Goal: Transaction & Acquisition: Purchase product/service

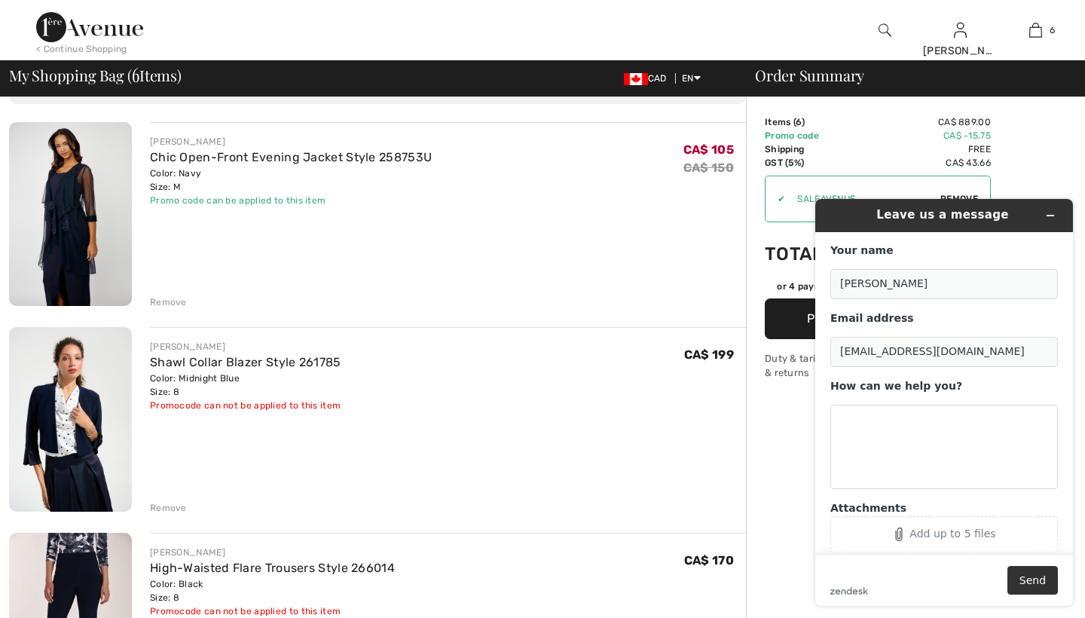
scroll to position [115, 0]
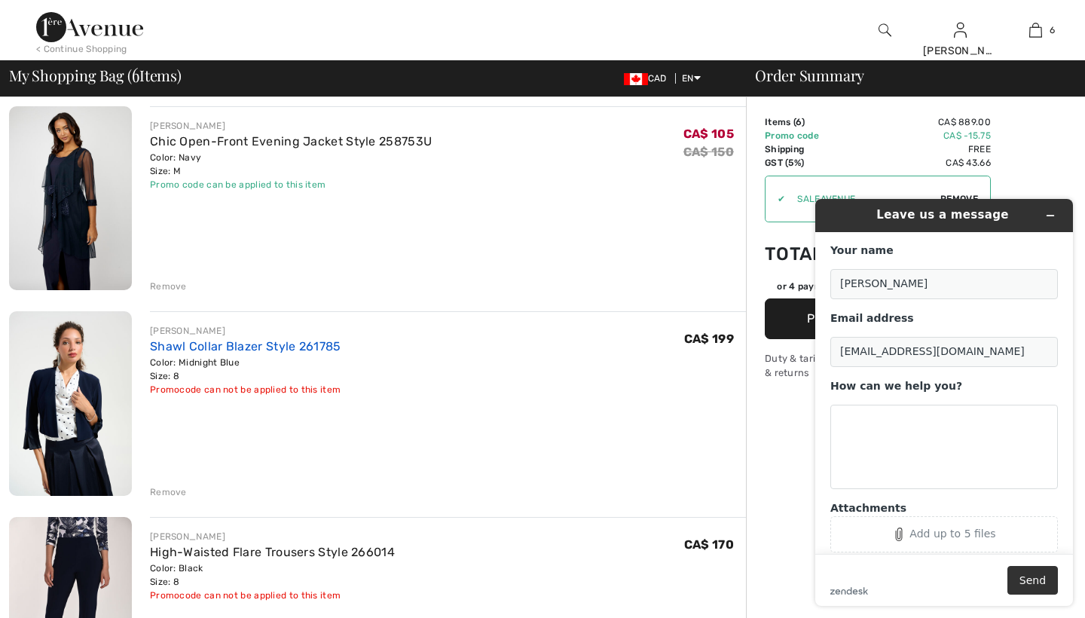
click at [227, 349] on link "Shawl Collar Blazer Style 261785" at bounding box center [245, 346] width 191 height 14
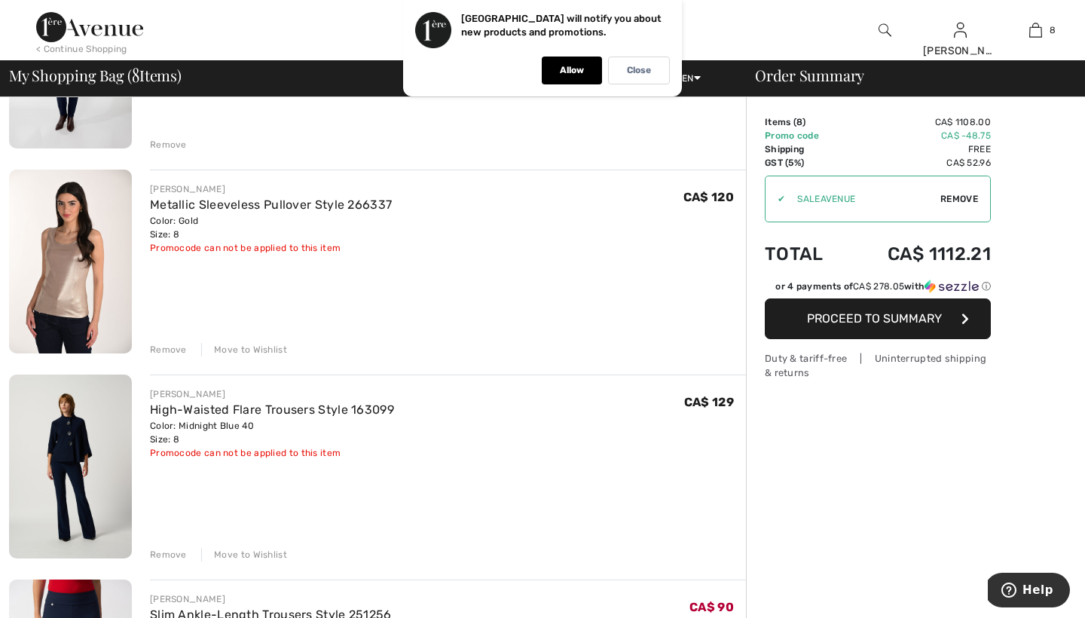
scroll to position [1080, 0]
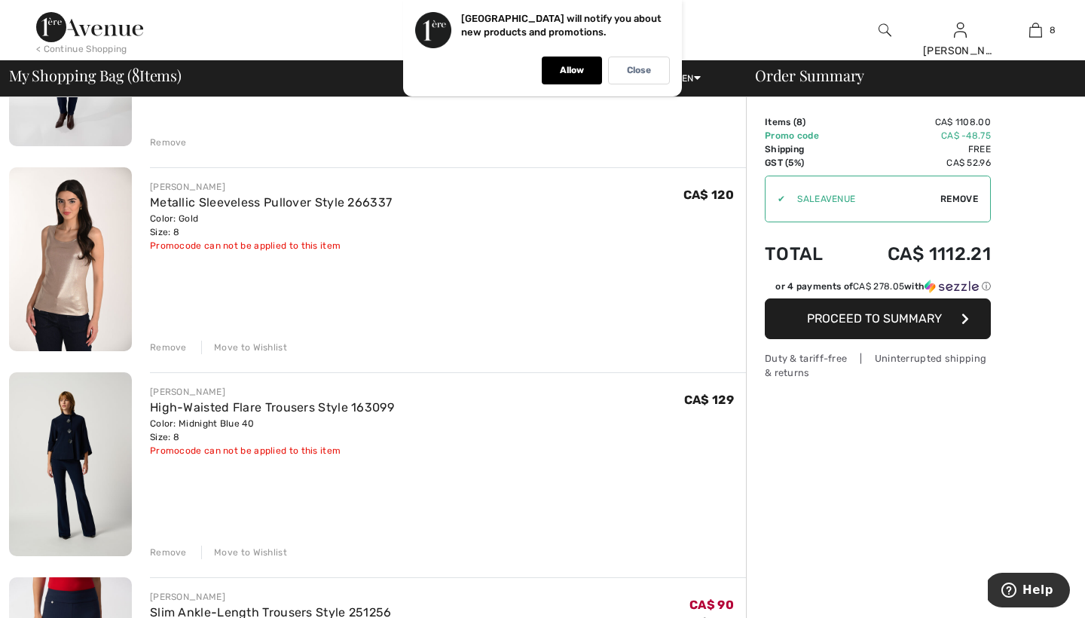
click at [338, 289] on div "[PERSON_NAME] Metallic Sleeveless Pullover Style 266337 Color: Gold Size: 8 Fin…" at bounding box center [448, 260] width 596 height 187
click at [265, 344] on div "Move to Wishlist" at bounding box center [244, 348] width 86 height 14
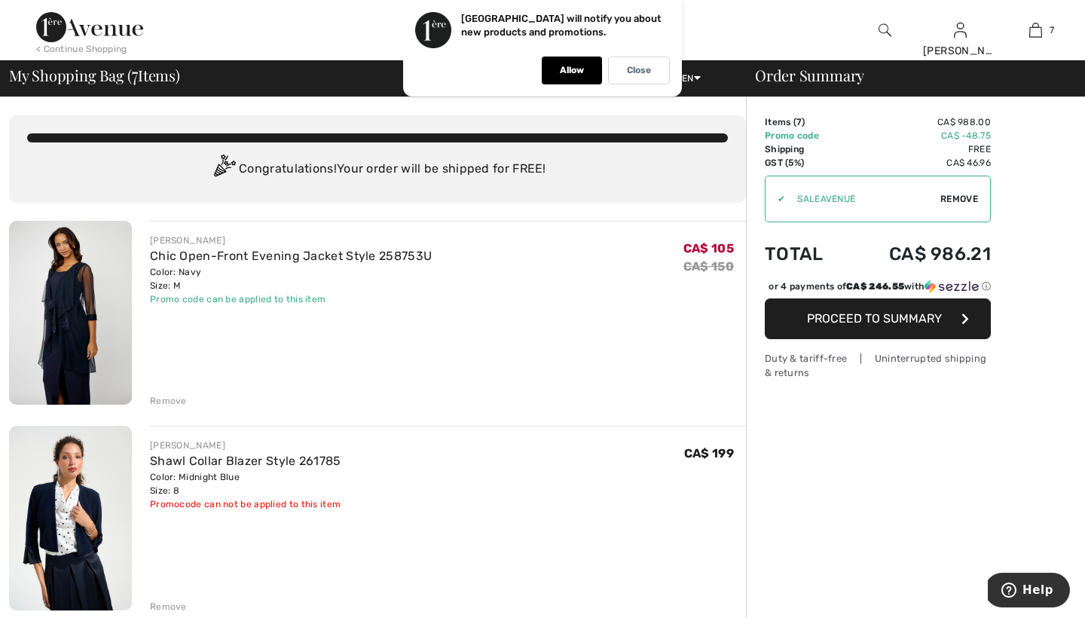
scroll to position [0, 0]
click at [327, 45] on div at bounding box center [450, 30] width 543 height 60
click at [620, 64] on div "Close" at bounding box center [639, 71] width 62 height 28
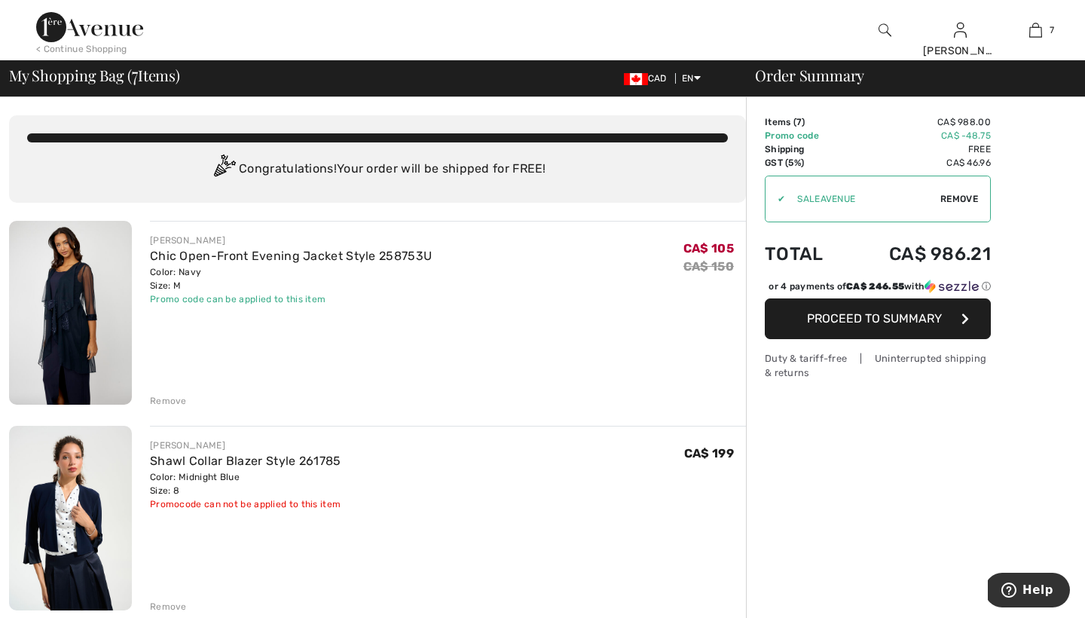
click at [87, 27] on img at bounding box center [89, 27] width 107 height 30
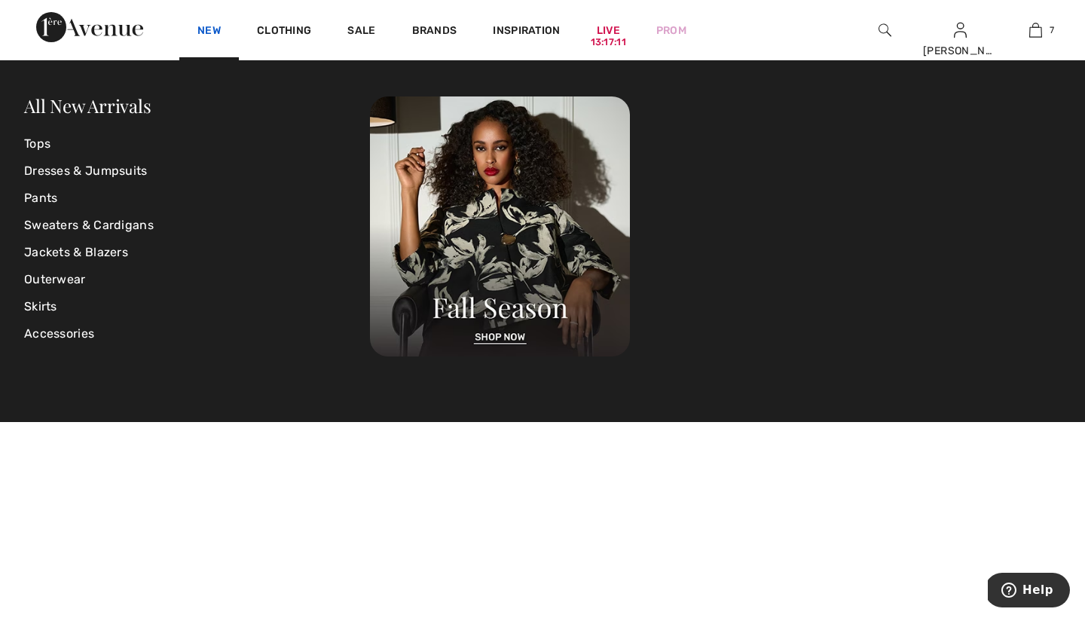
click at [206, 29] on link "New" at bounding box center [208, 32] width 23 height 16
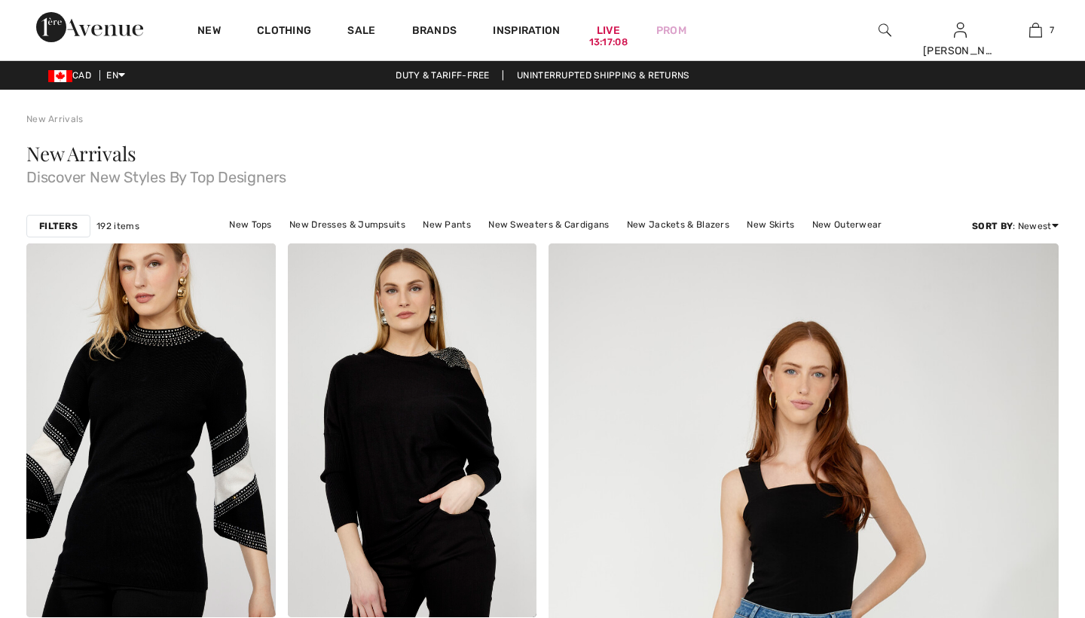
checkbox input "true"
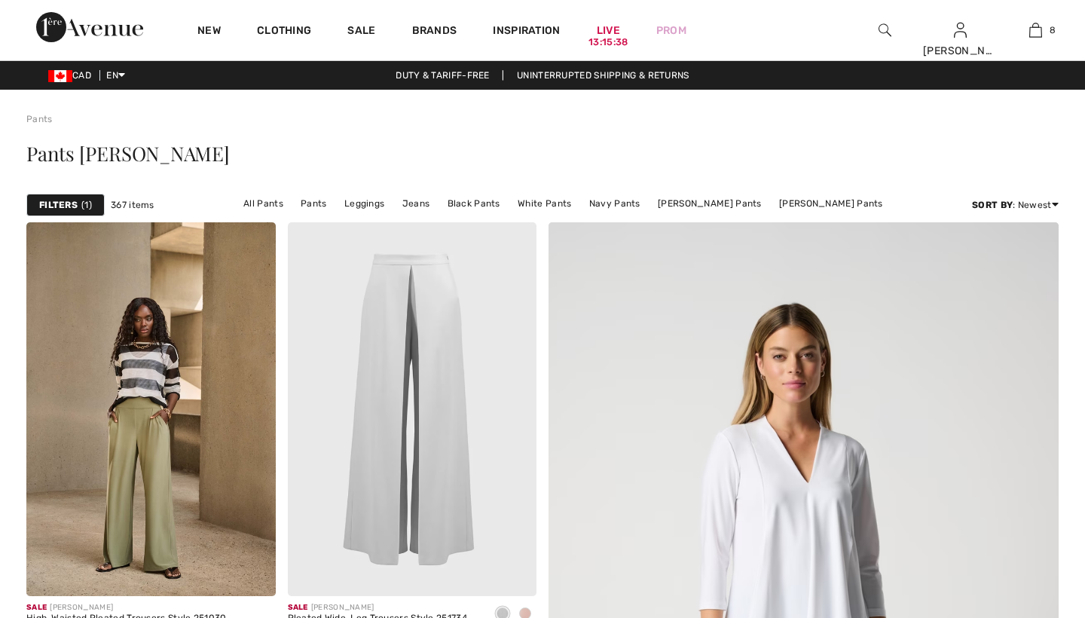
scroll to position [128, 0]
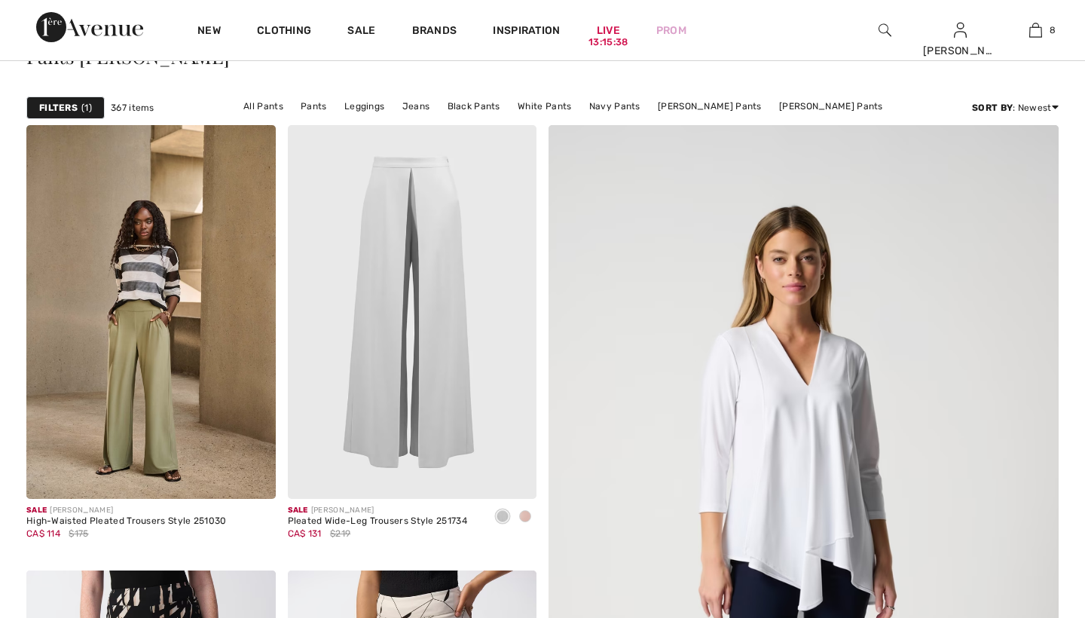
checkbox input "true"
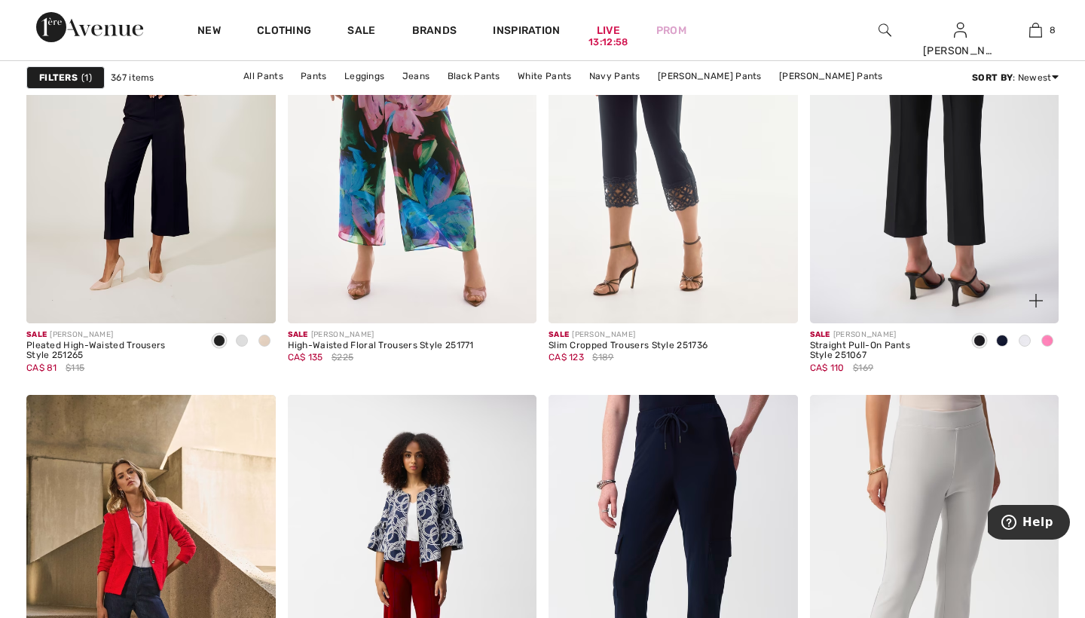
scroll to position [2678, 0]
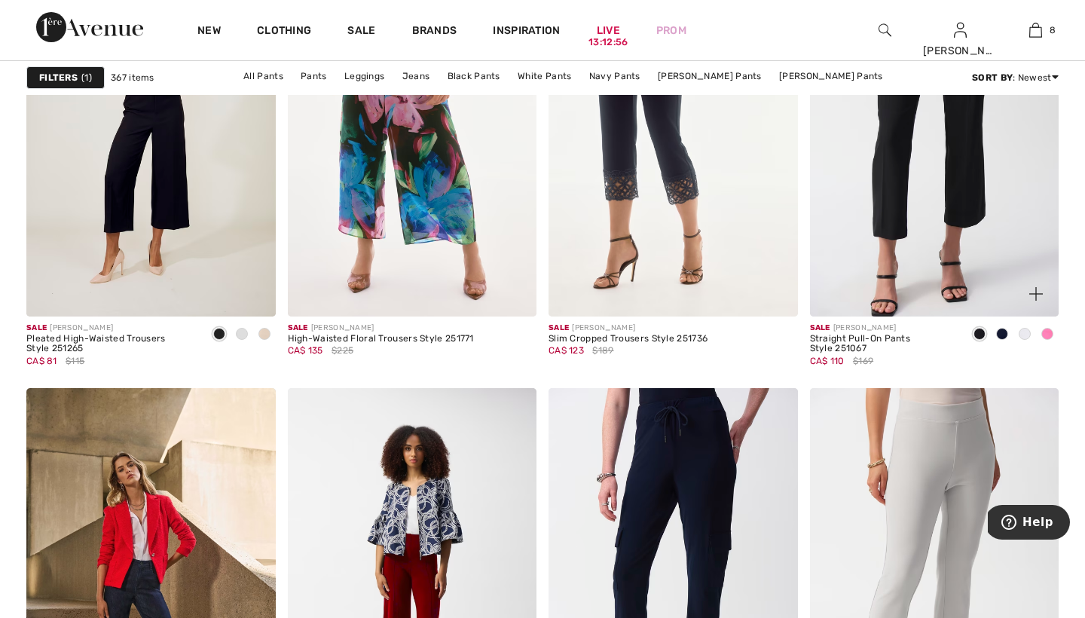
click at [1002, 332] on span at bounding box center [1002, 334] width 12 height 12
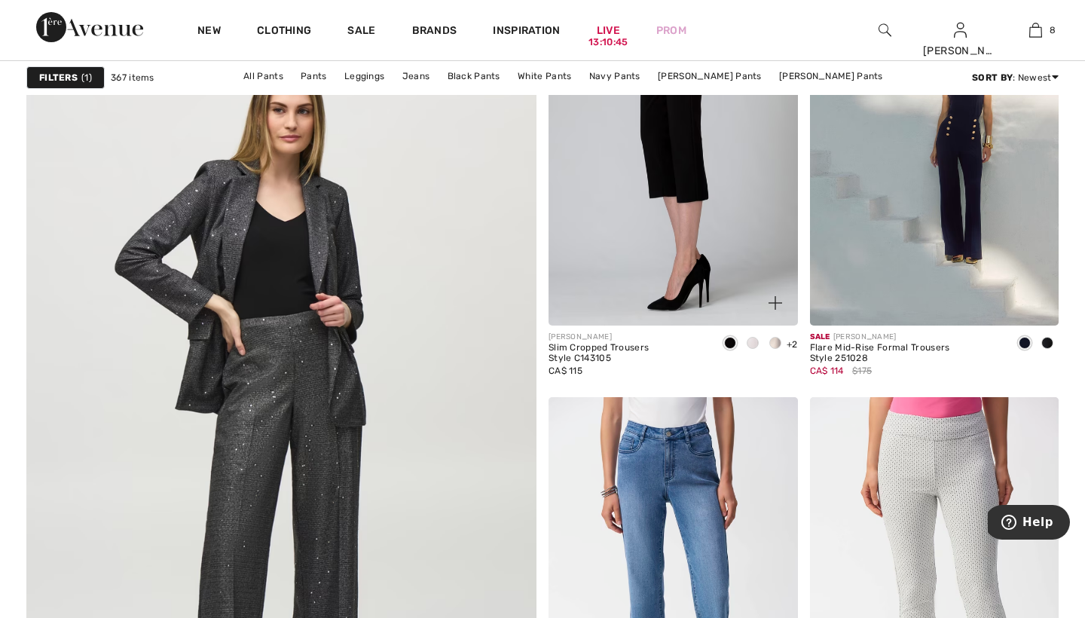
scroll to position [3733, 0]
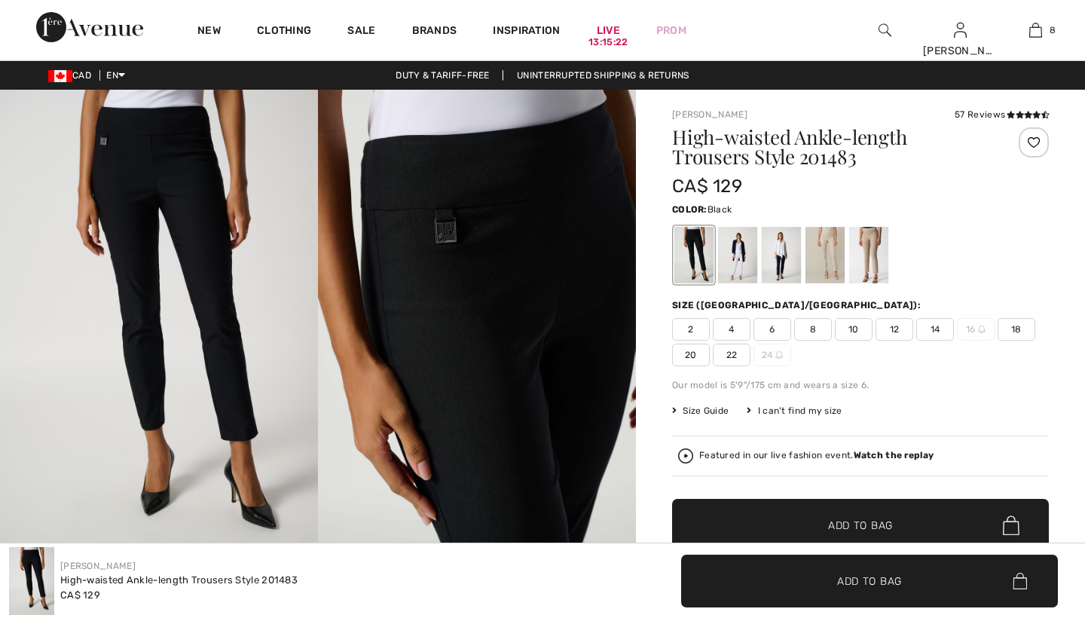
checkbox input "true"
click at [779, 253] on div at bounding box center [781, 255] width 39 height 57
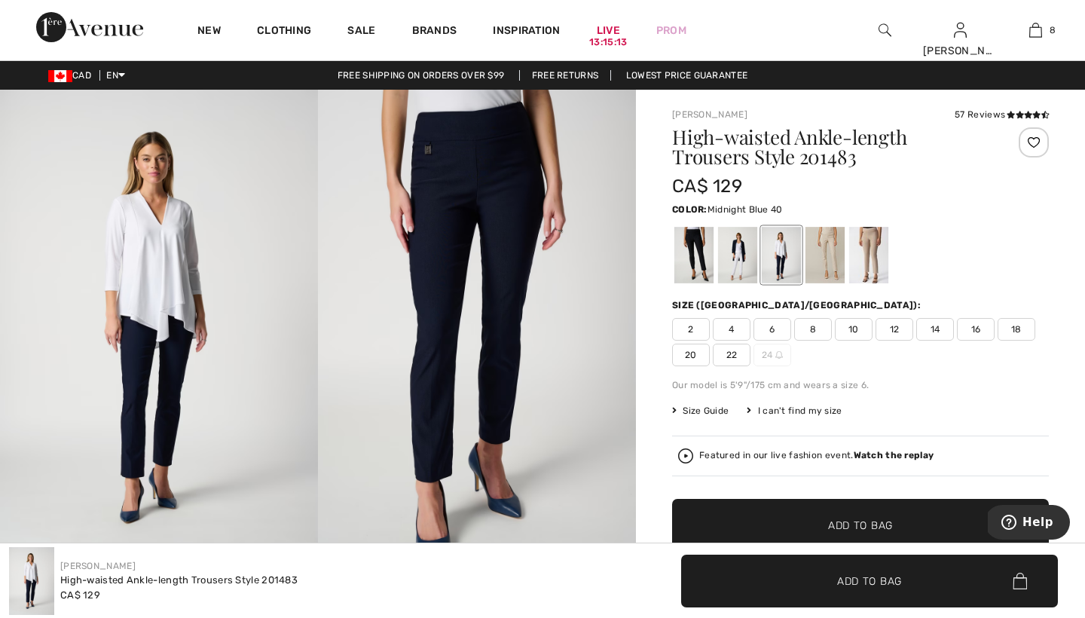
click at [813, 328] on span "8" at bounding box center [813, 329] width 38 height 23
click at [844, 526] on span "Add to Bag" at bounding box center [860, 526] width 65 height 16
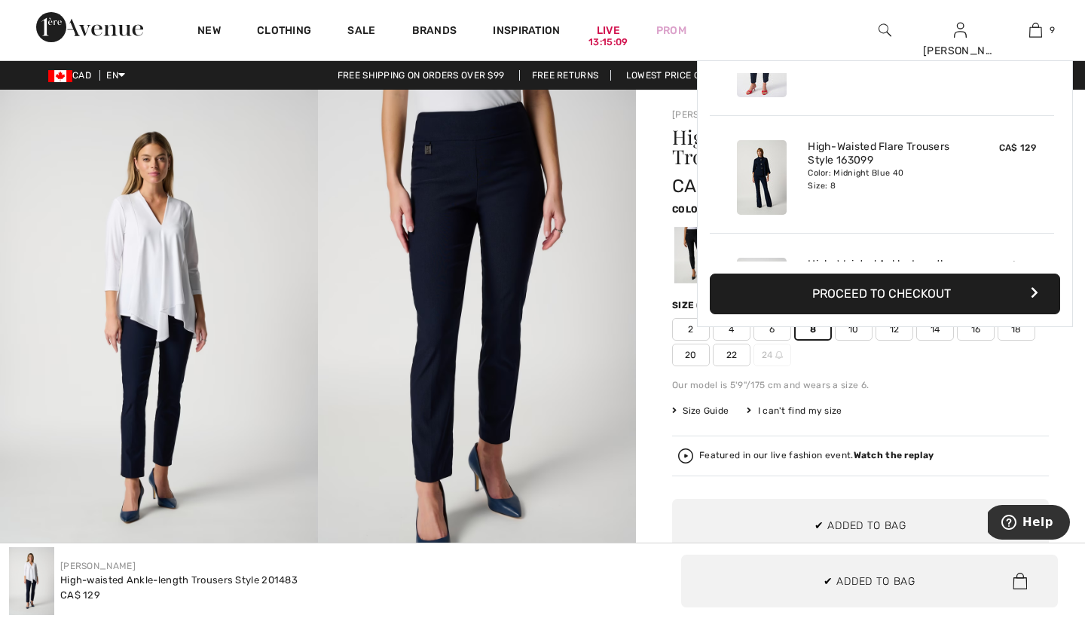
scroll to position [870, 0]
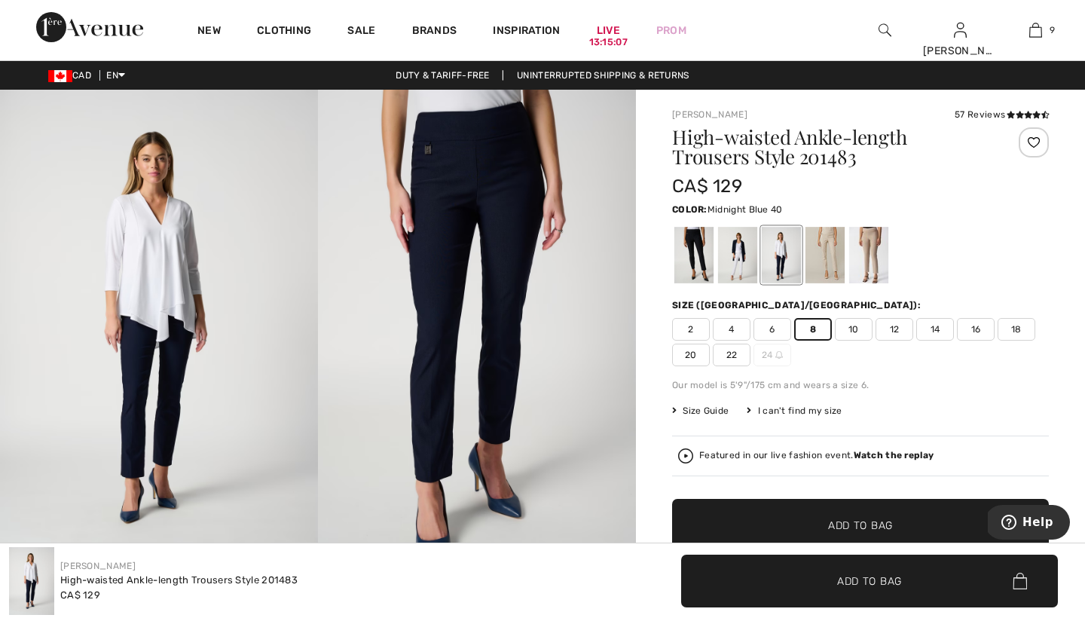
click at [827, 259] on div at bounding box center [825, 255] width 39 height 57
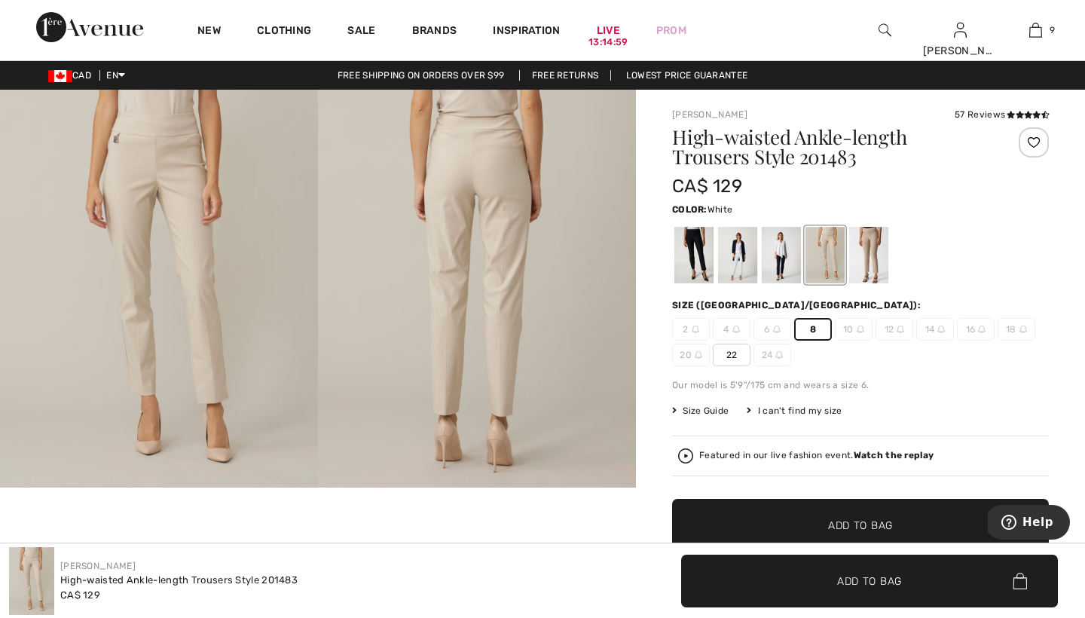
click at [737, 260] on div at bounding box center [737, 255] width 39 height 57
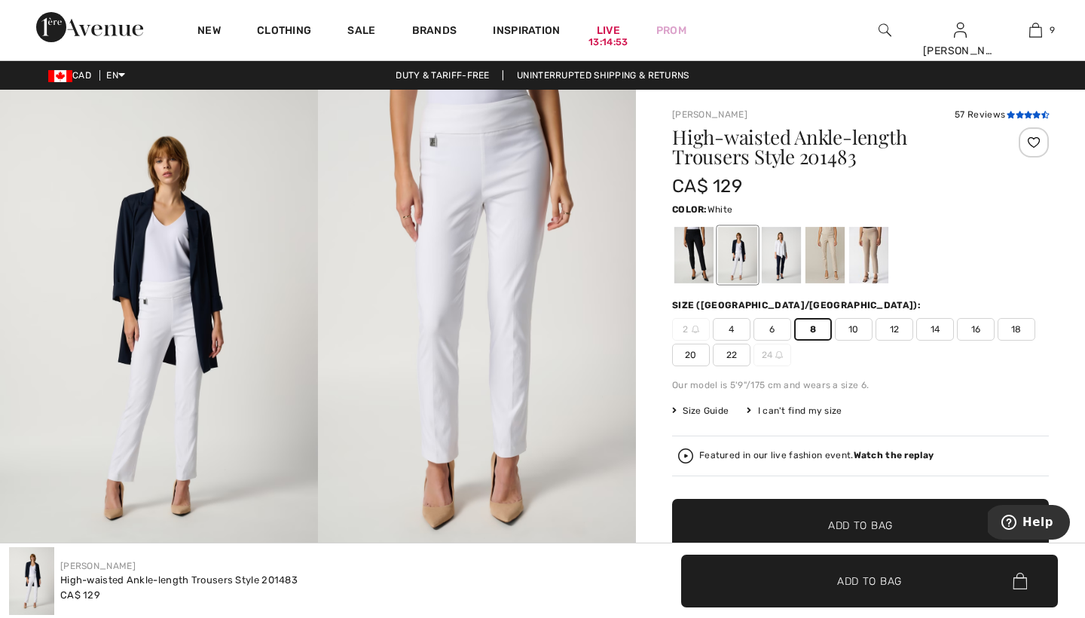
click at [1016, 111] on icon at bounding box center [1020, 115] width 8 height 8
click at [693, 256] on div at bounding box center [694, 255] width 39 height 57
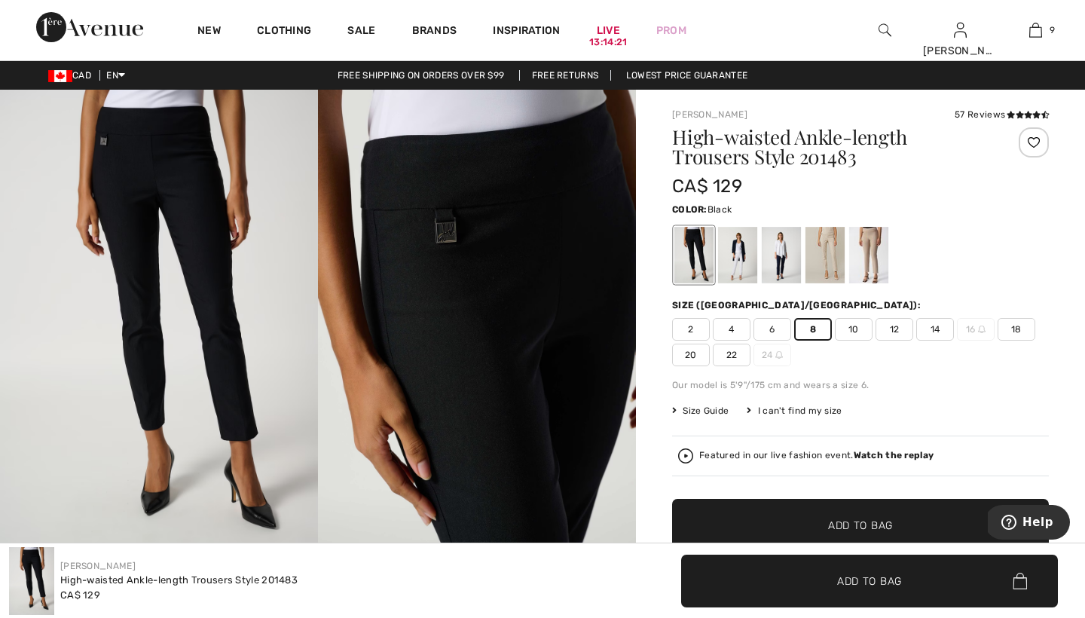
click at [843, 524] on span "Add to Bag" at bounding box center [860, 526] width 65 height 16
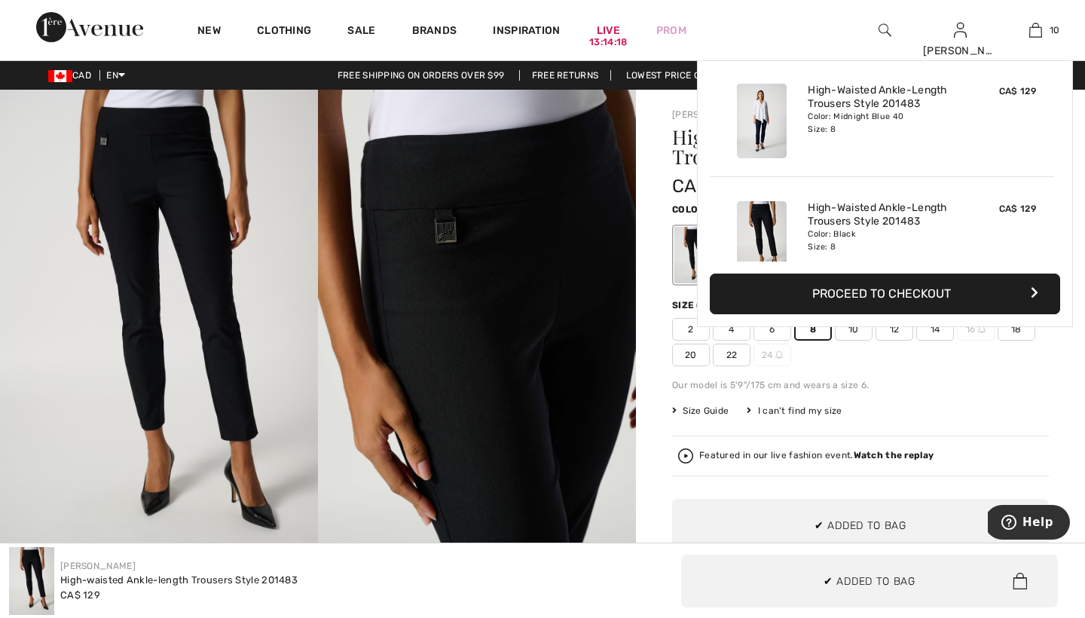
scroll to position [987, 0]
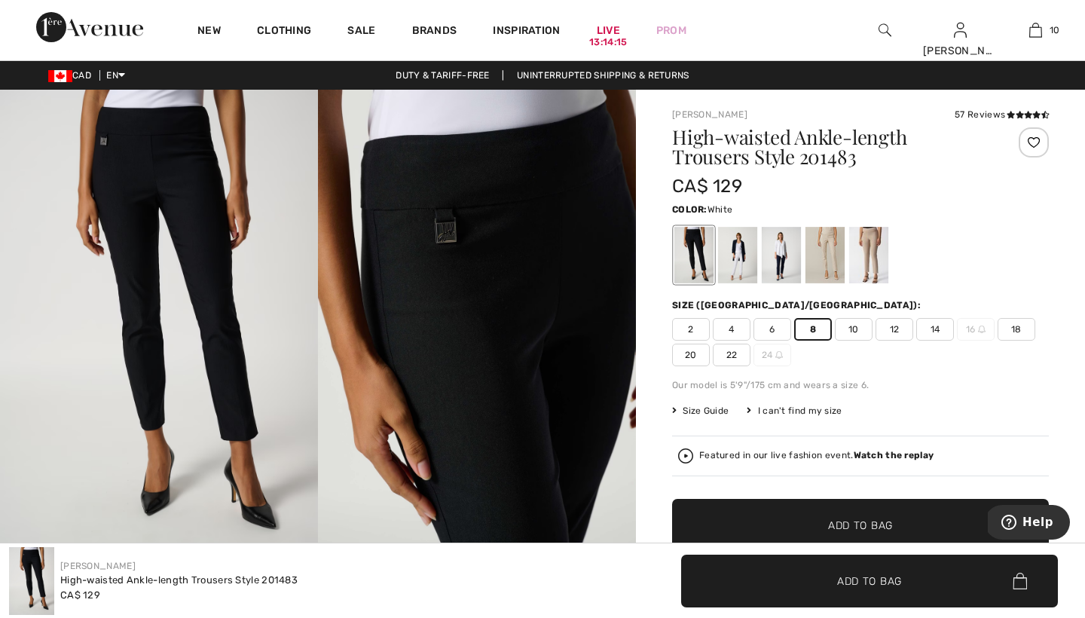
click at [742, 252] on div at bounding box center [737, 255] width 39 height 57
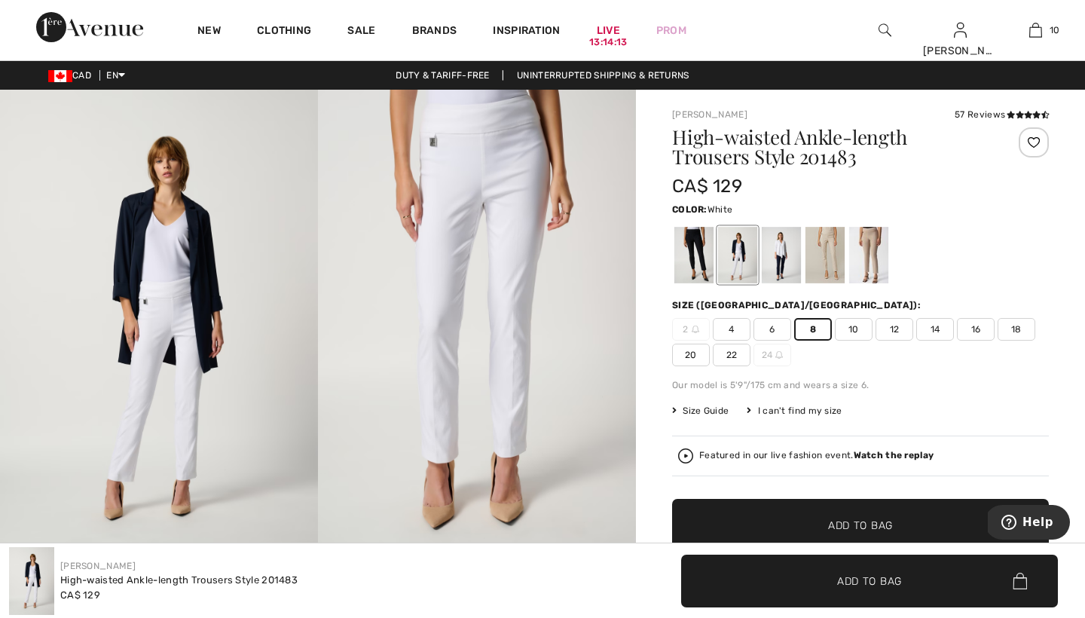
click at [843, 520] on span "Add to Bag" at bounding box center [860, 526] width 65 height 16
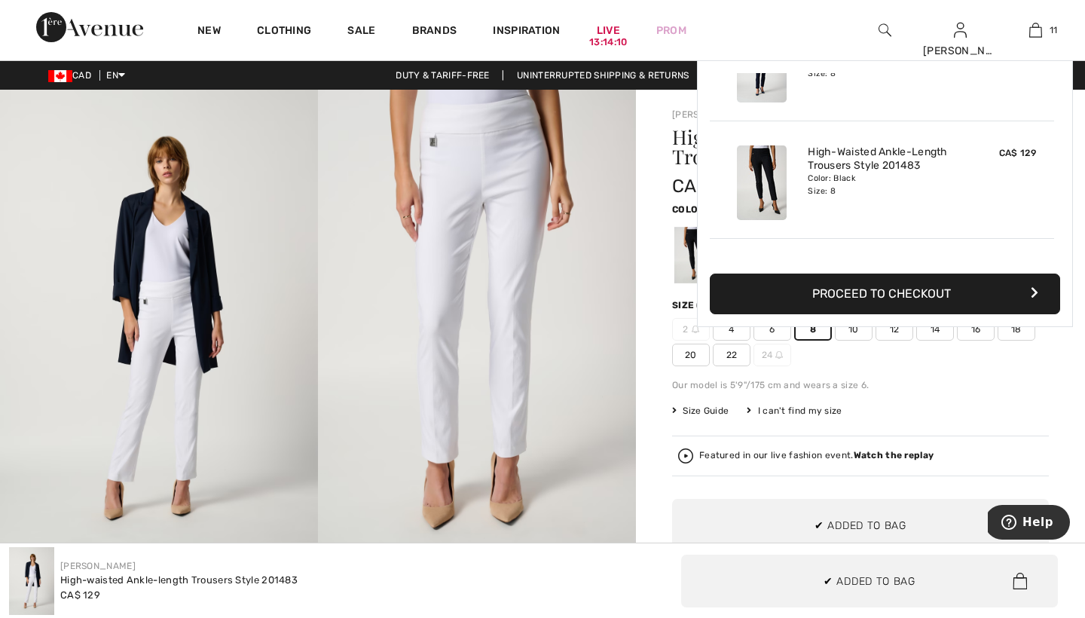
scroll to position [1105, 0]
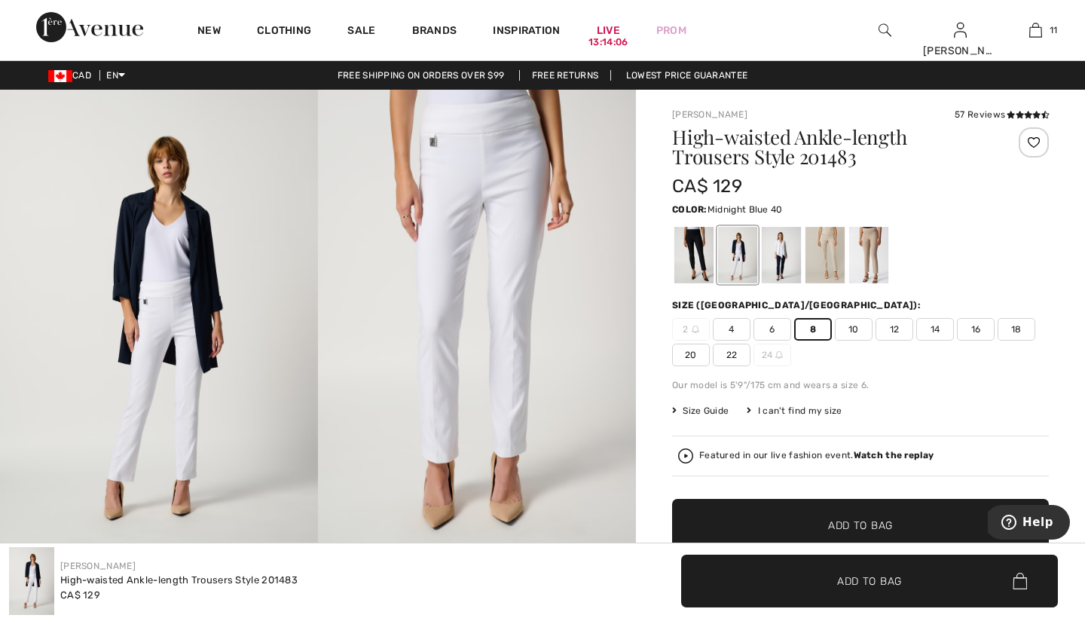
click at [784, 257] on div at bounding box center [781, 255] width 39 height 57
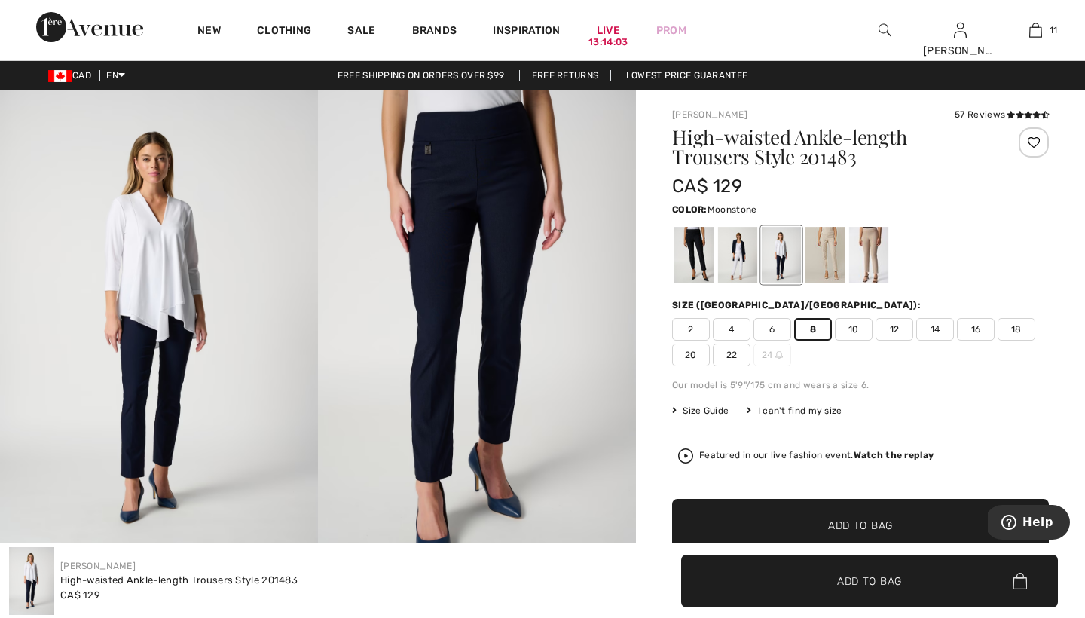
click at [834, 247] on div at bounding box center [825, 255] width 39 height 57
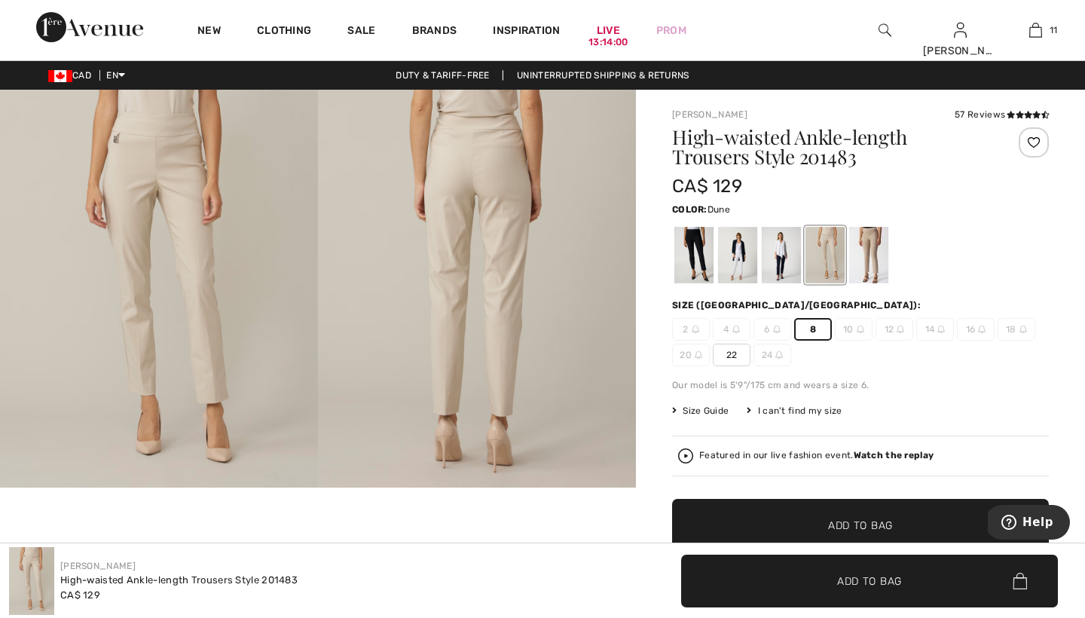
click at [871, 250] on div at bounding box center [868, 255] width 39 height 57
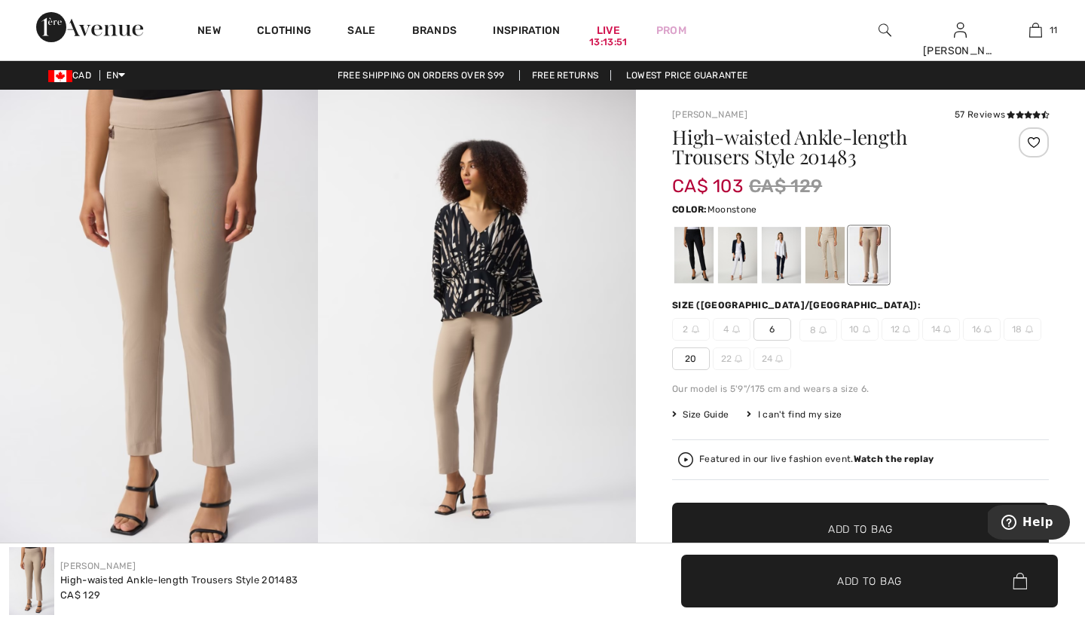
click at [832, 245] on div at bounding box center [825, 255] width 39 height 57
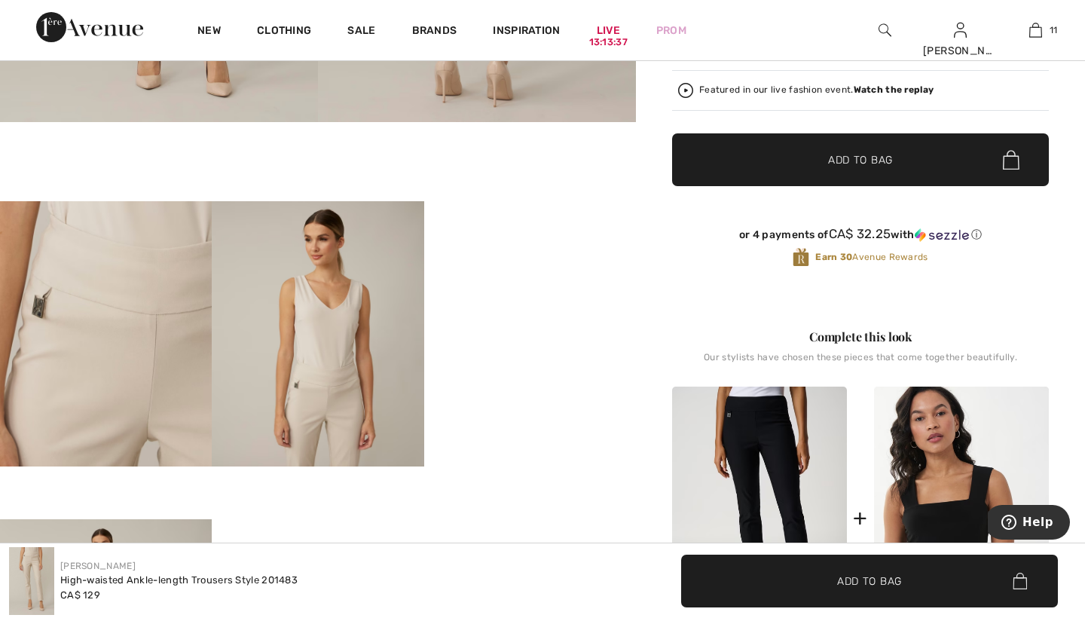
scroll to position [355, 0]
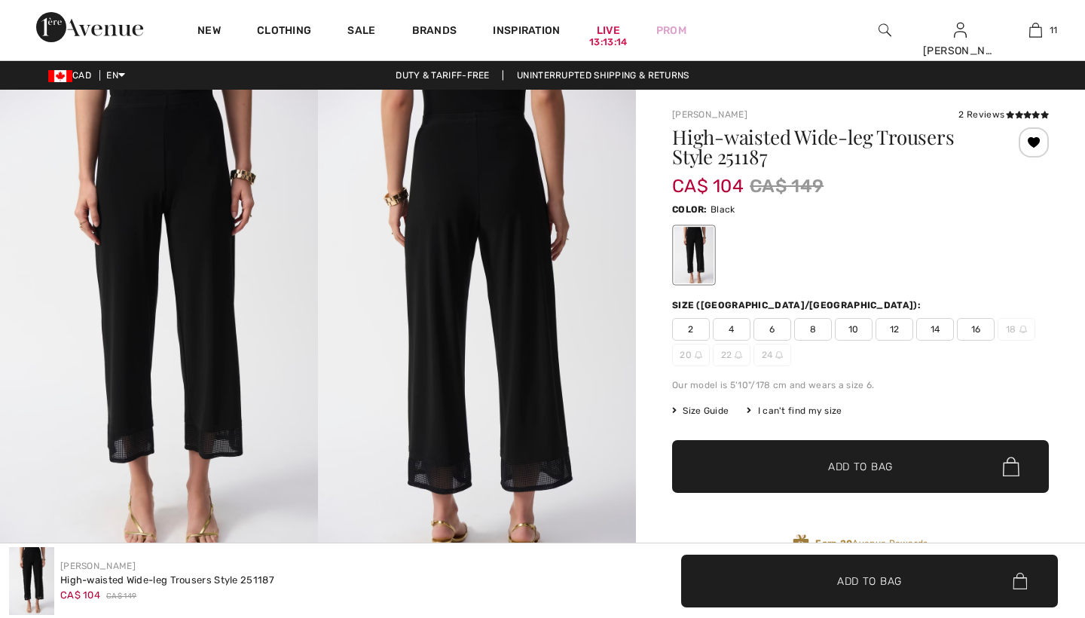
checkbox input "true"
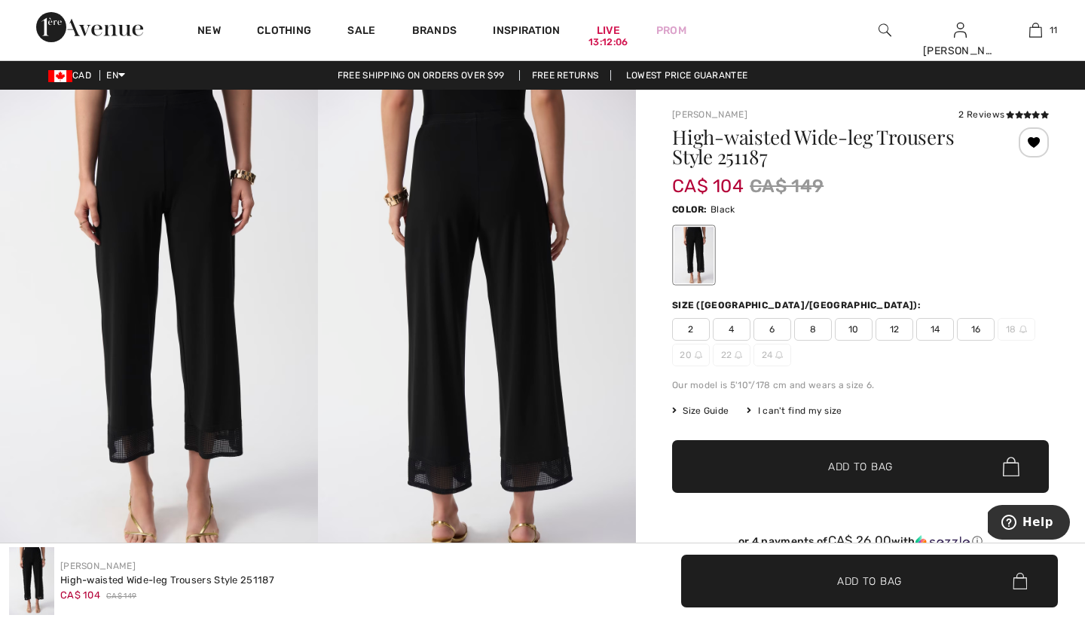
click at [816, 327] on span "8" at bounding box center [813, 329] width 38 height 23
click at [843, 465] on span "Add to Bag" at bounding box center [860, 467] width 65 height 16
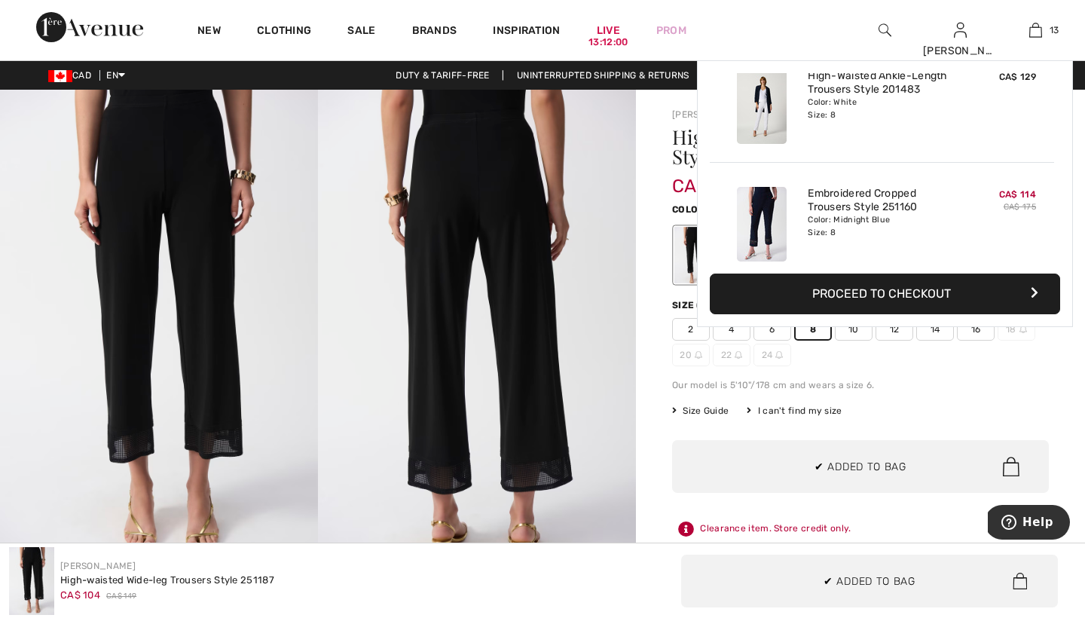
scroll to position [1340, 0]
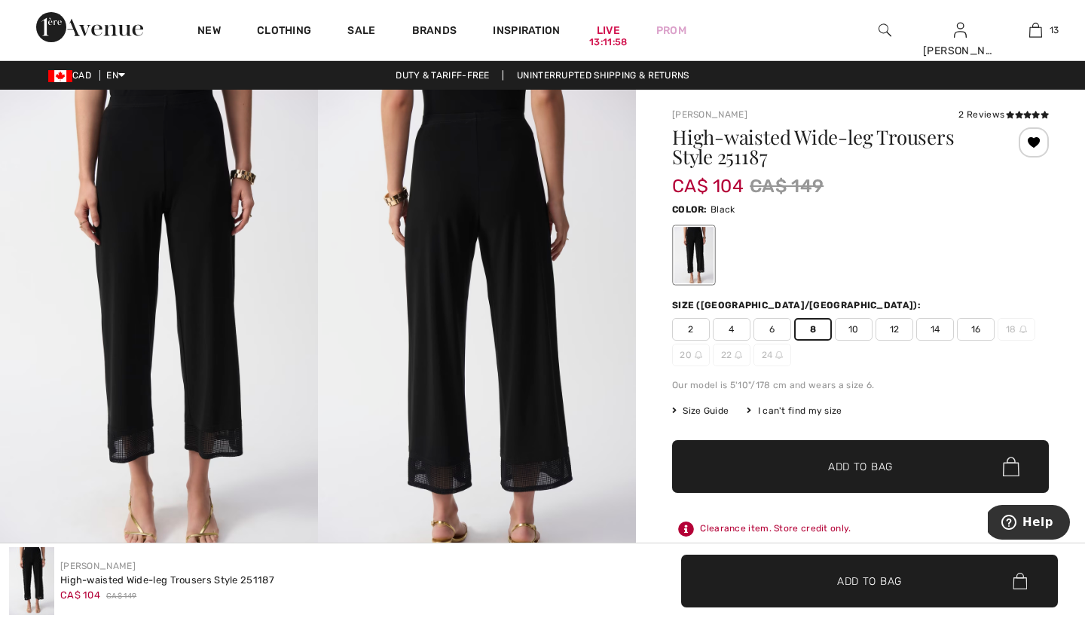
scroll to position [0, 0]
click at [1010, 115] on icon at bounding box center [1010, 115] width 8 height 8
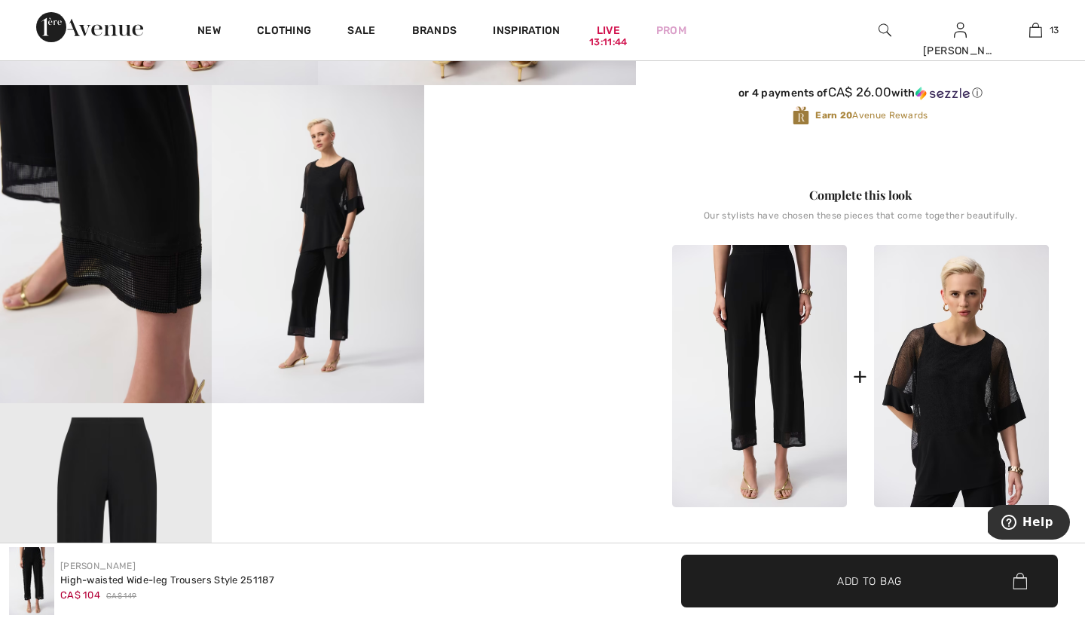
scroll to position [488, 0]
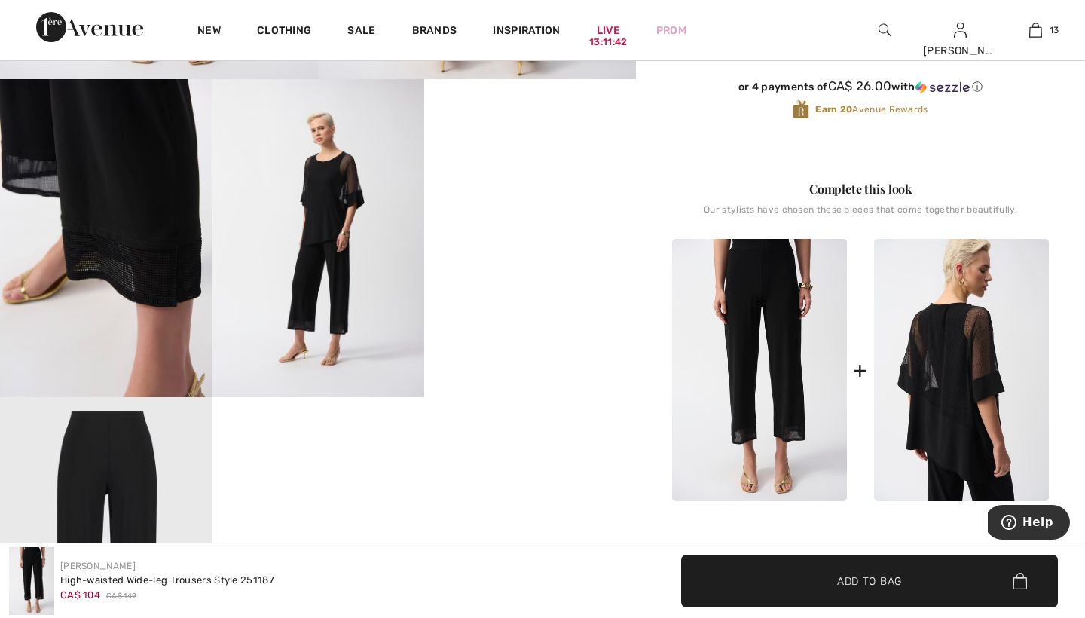
click at [948, 382] on img at bounding box center [961, 370] width 175 height 262
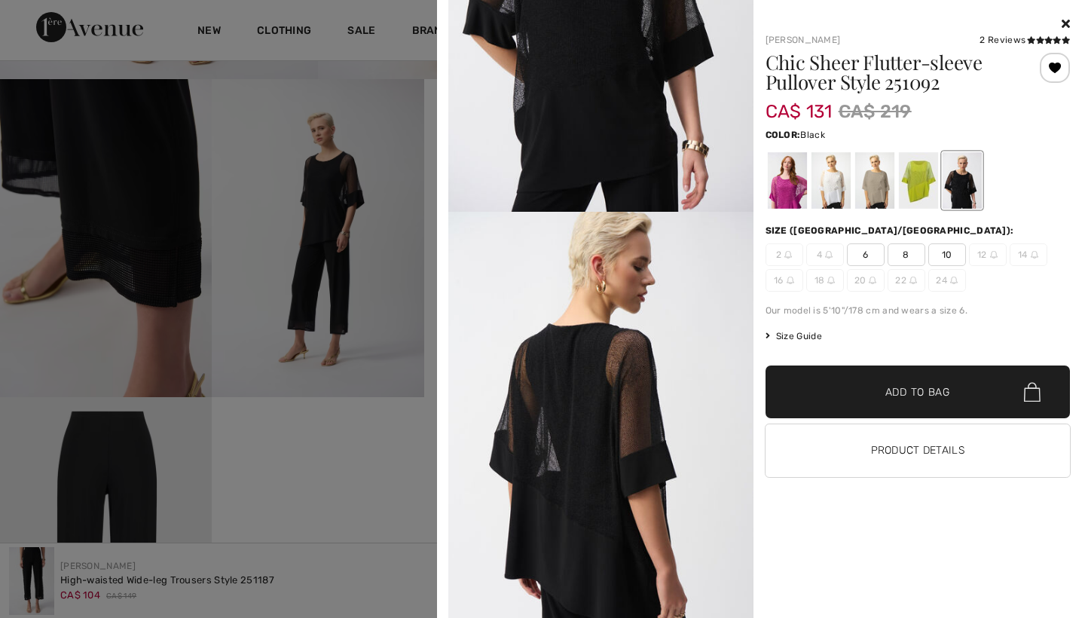
scroll to position [197, 0]
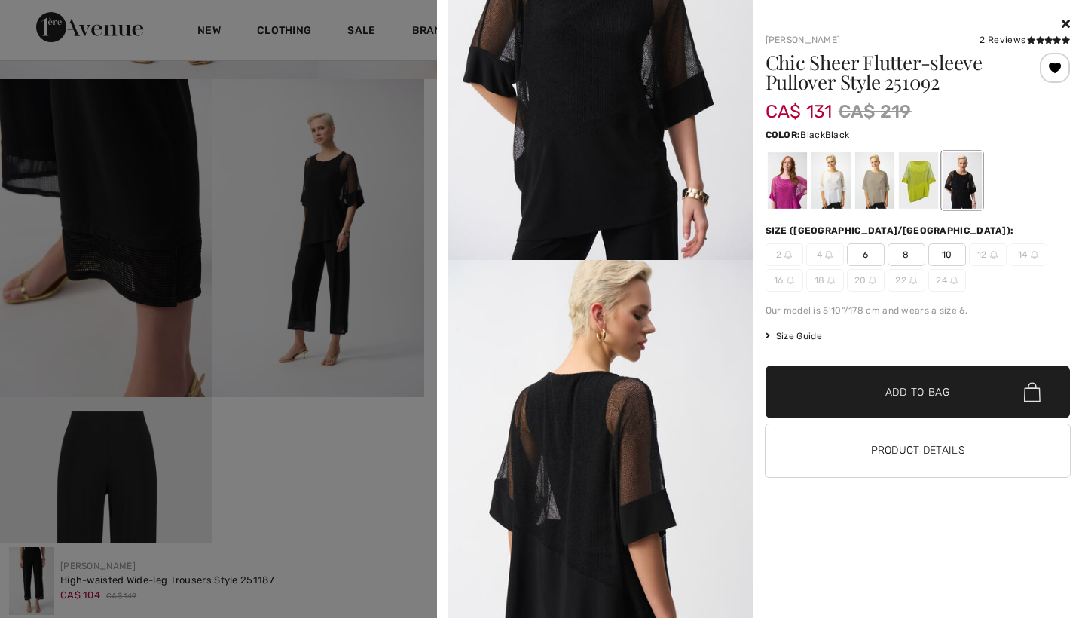
click at [965, 181] on div at bounding box center [961, 180] width 39 height 57
click at [905, 254] on span "8" at bounding box center [907, 254] width 38 height 23
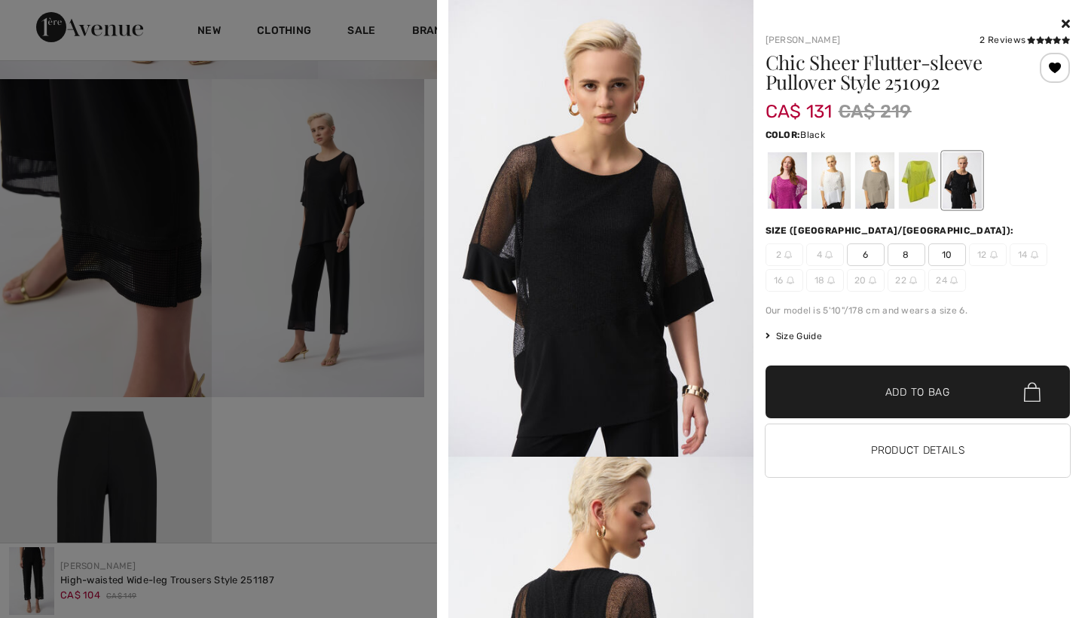
click at [900, 390] on span "Add to Bag" at bounding box center [918, 392] width 65 height 16
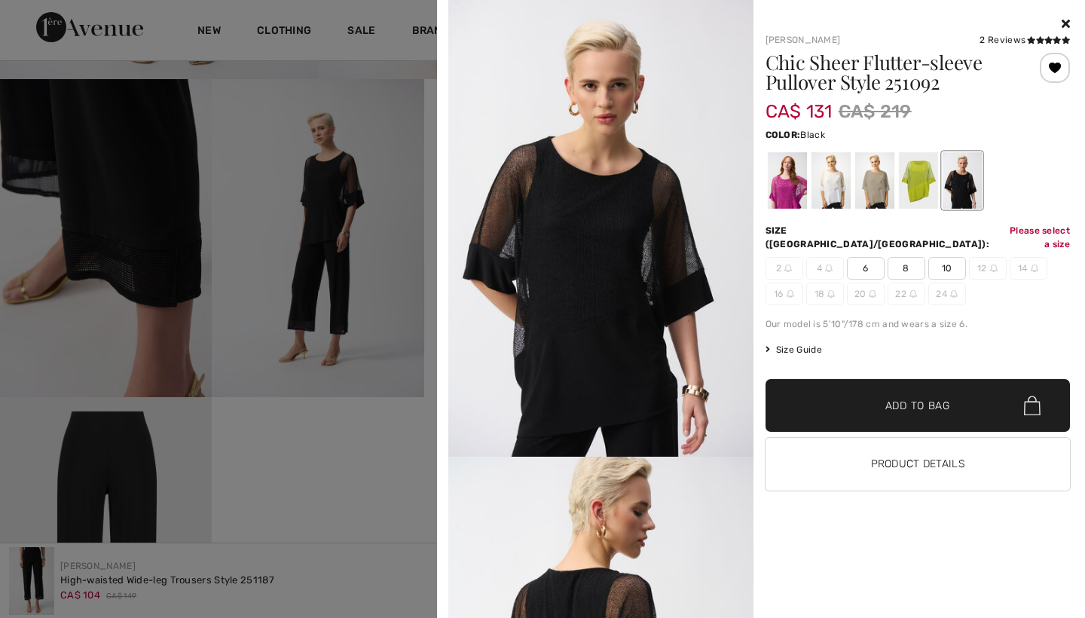
click at [900, 398] on span "Add to Bag" at bounding box center [918, 406] width 65 height 16
click at [902, 257] on span "8" at bounding box center [907, 268] width 38 height 23
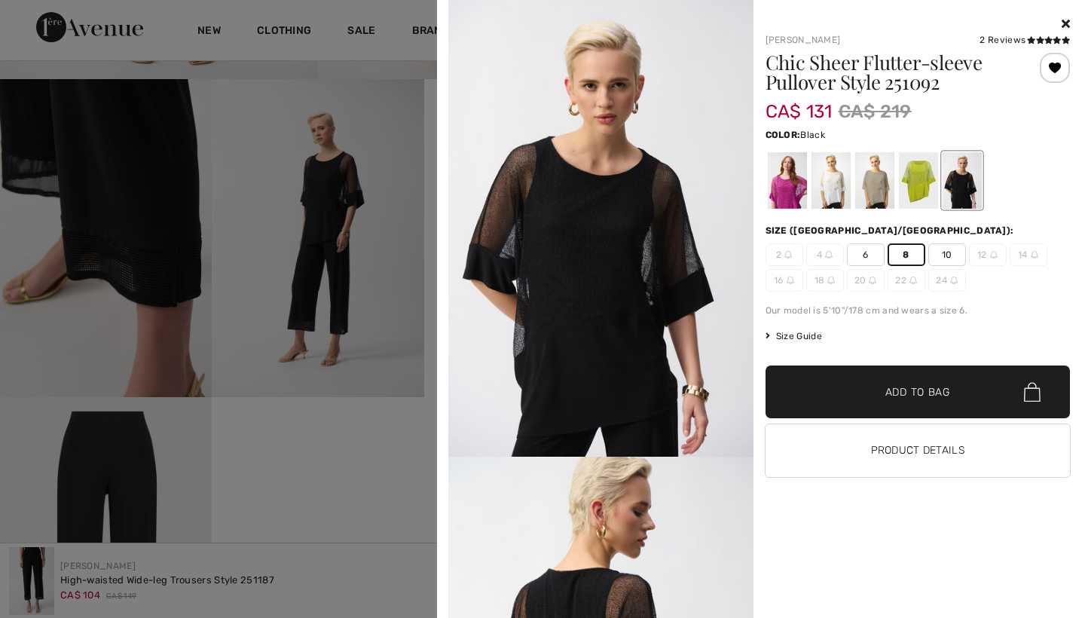
click at [896, 390] on span "Add to Bag" at bounding box center [918, 392] width 65 height 16
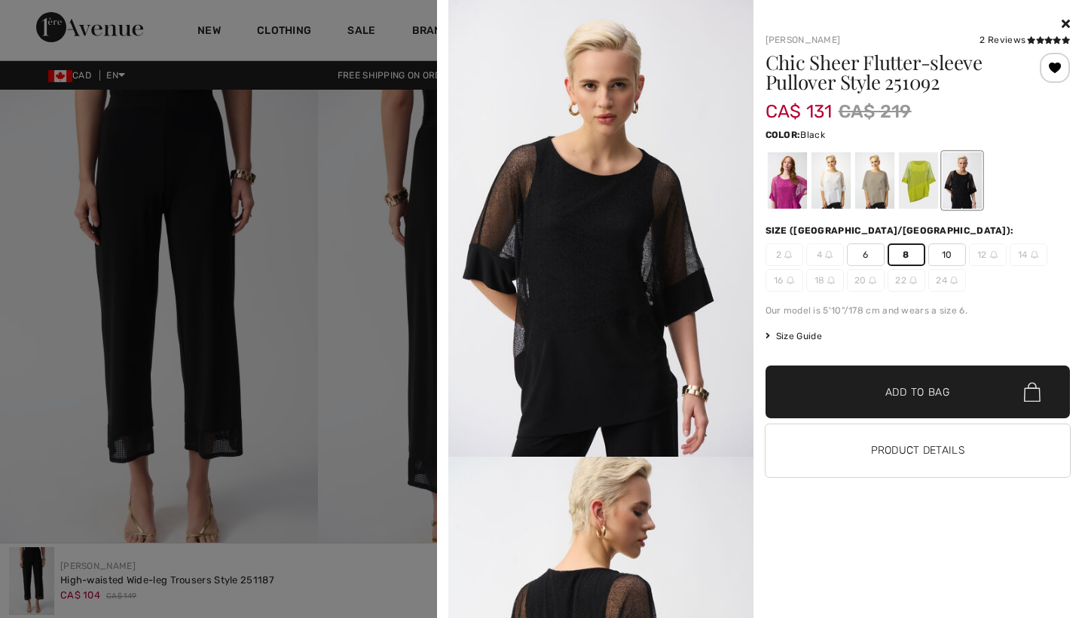
scroll to position [0, 0]
click at [354, 269] on div at bounding box center [542, 309] width 1085 height 618
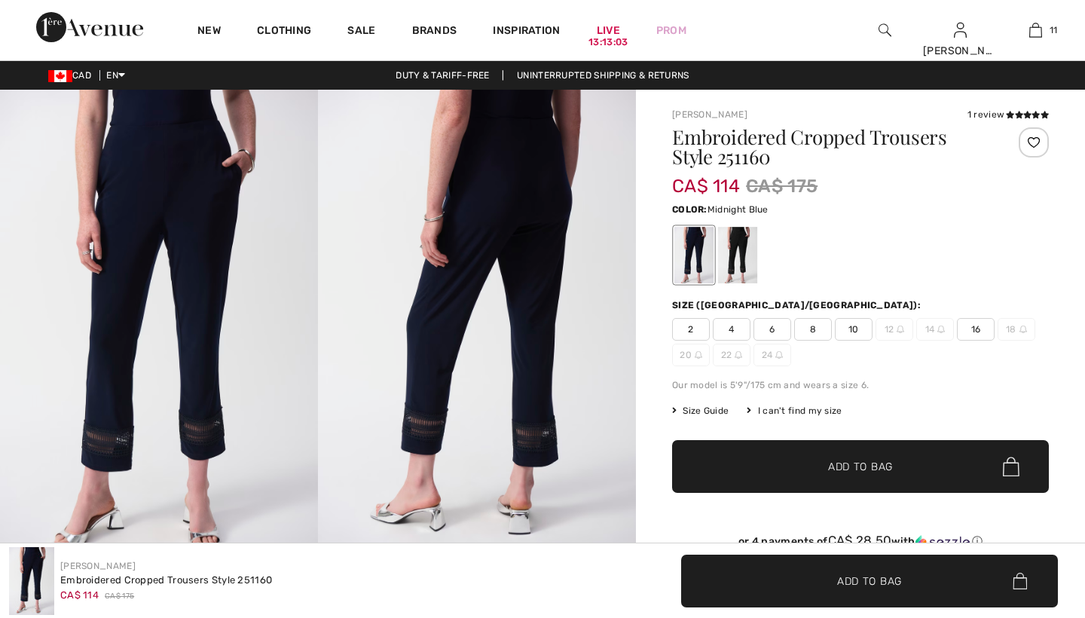
checkbox input "true"
click at [696, 256] on div at bounding box center [694, 255] width 39 height 57
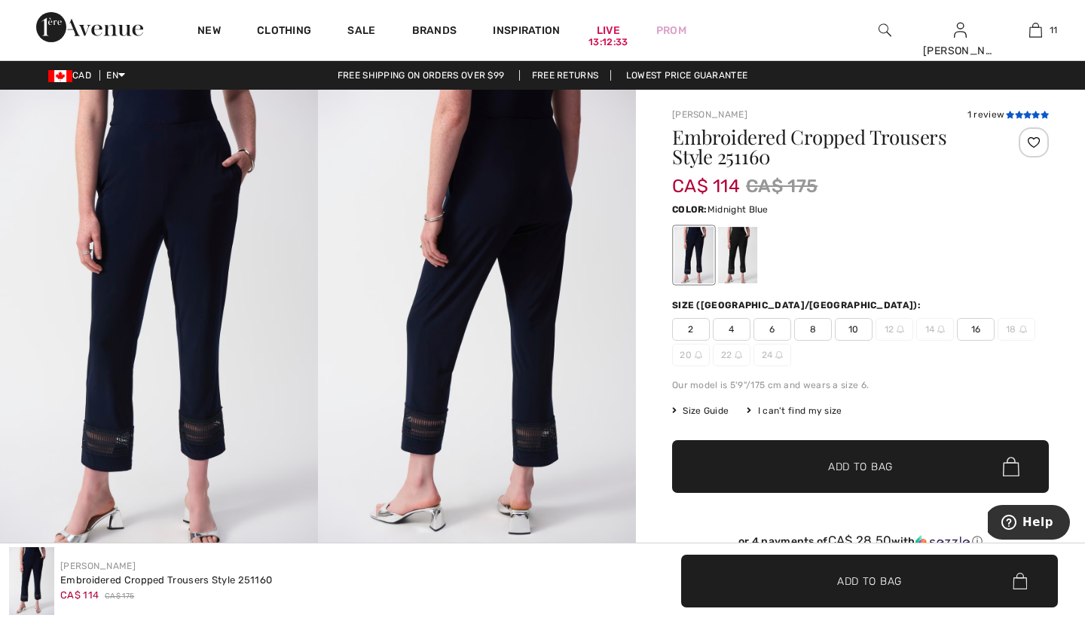
click at [1013, 115] on icon at bounding box center [1010, 115] width 8 height 8
click at [815, 331] on span "8" at bounding box center [813, 329] width 38 height 23
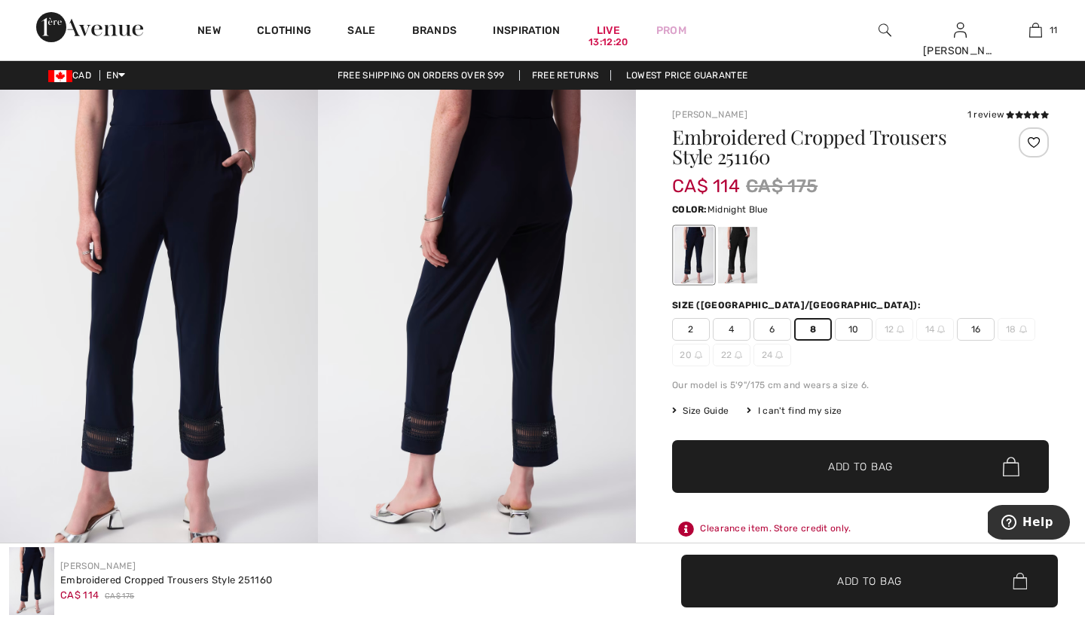
click at [843, 467] on span "Add to Bag" at bounding box center [860, 467] width 65 height 16
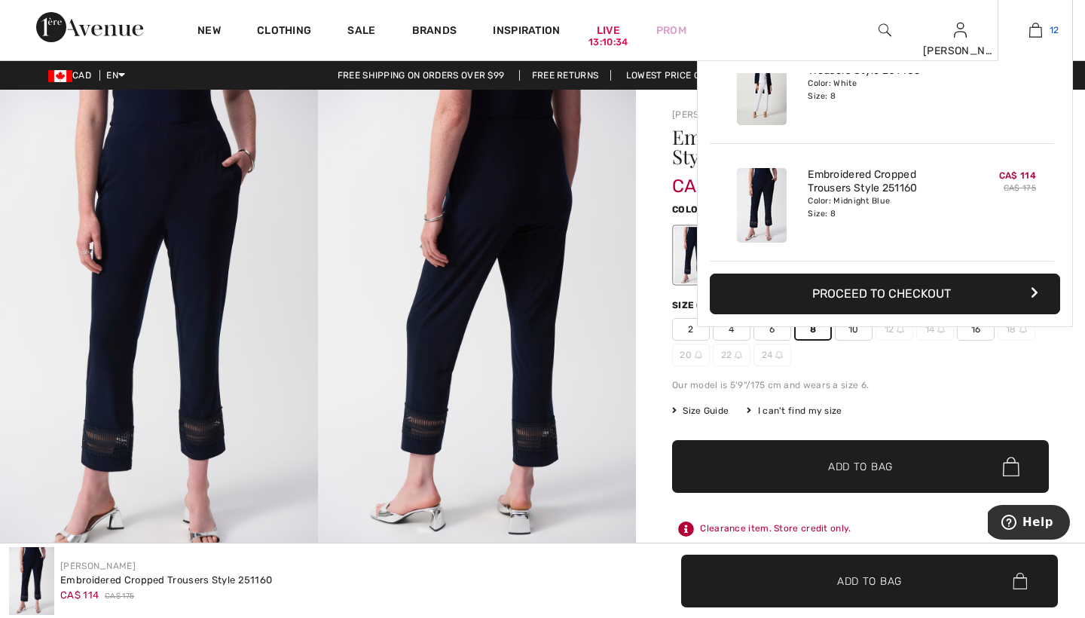
click at [1035, 23] on img at bounding box center [1036, 30] width 13 height 18
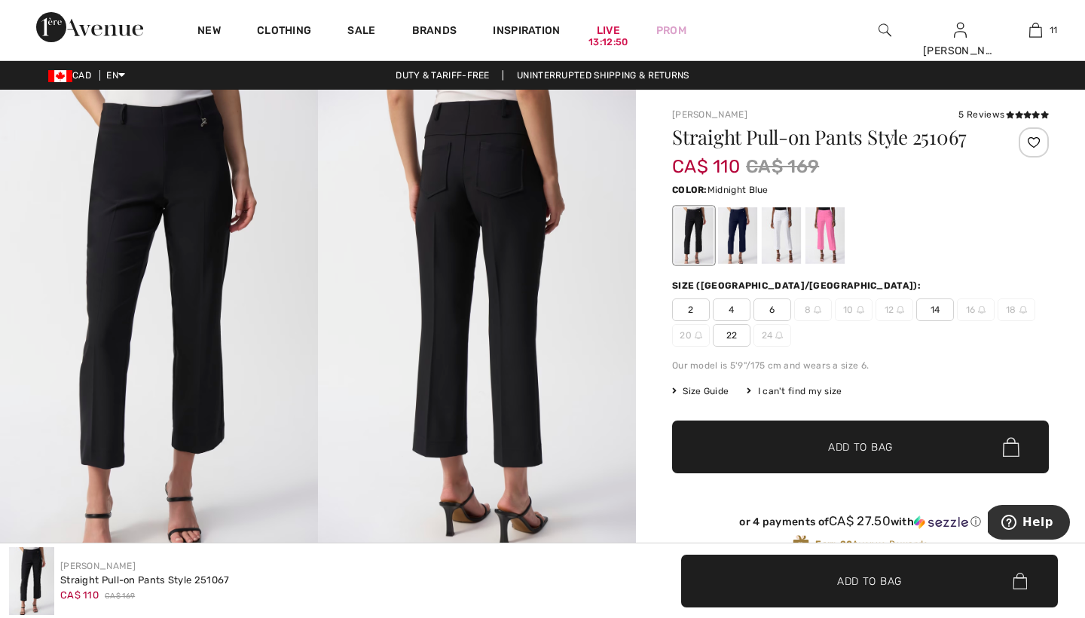
click at [737, 227] on div at bounding box center [737, 235] width 39 height 57
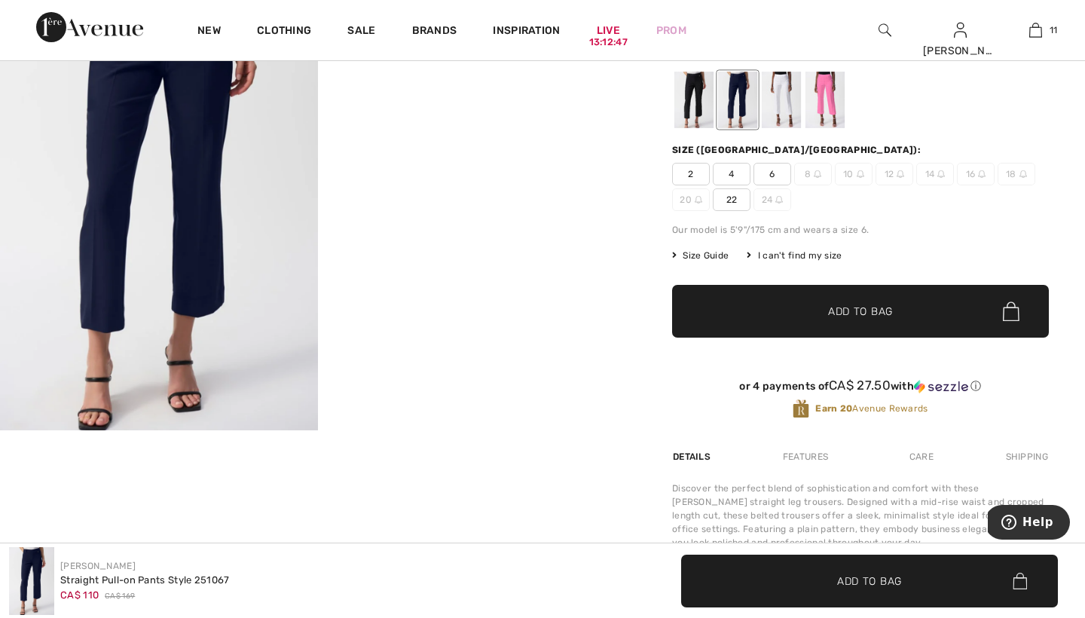
scroll to position [139, 0]
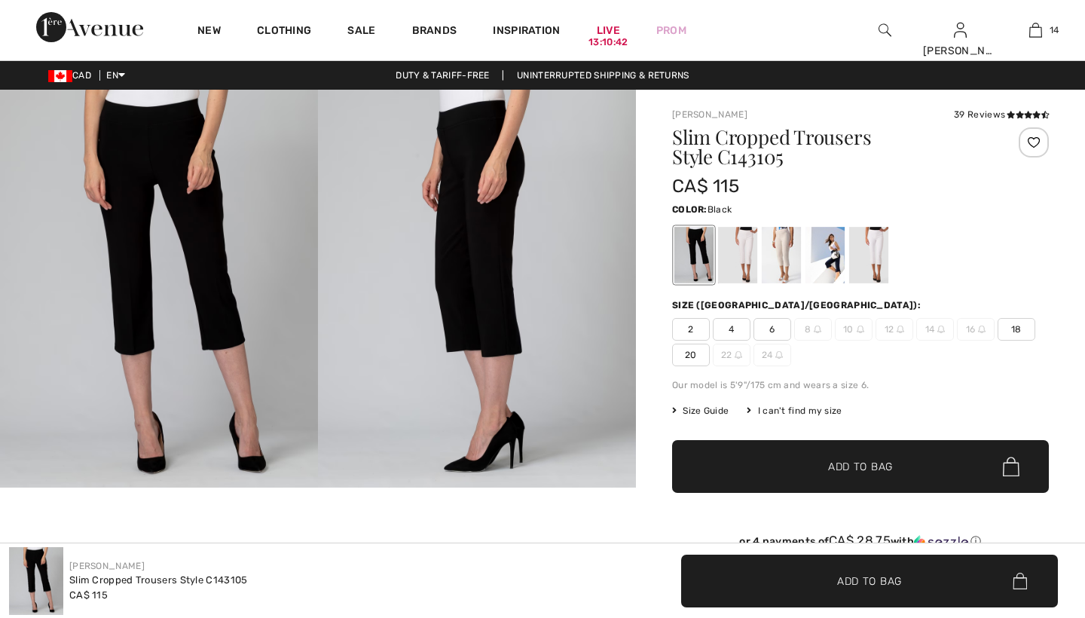
checkbox input "true"
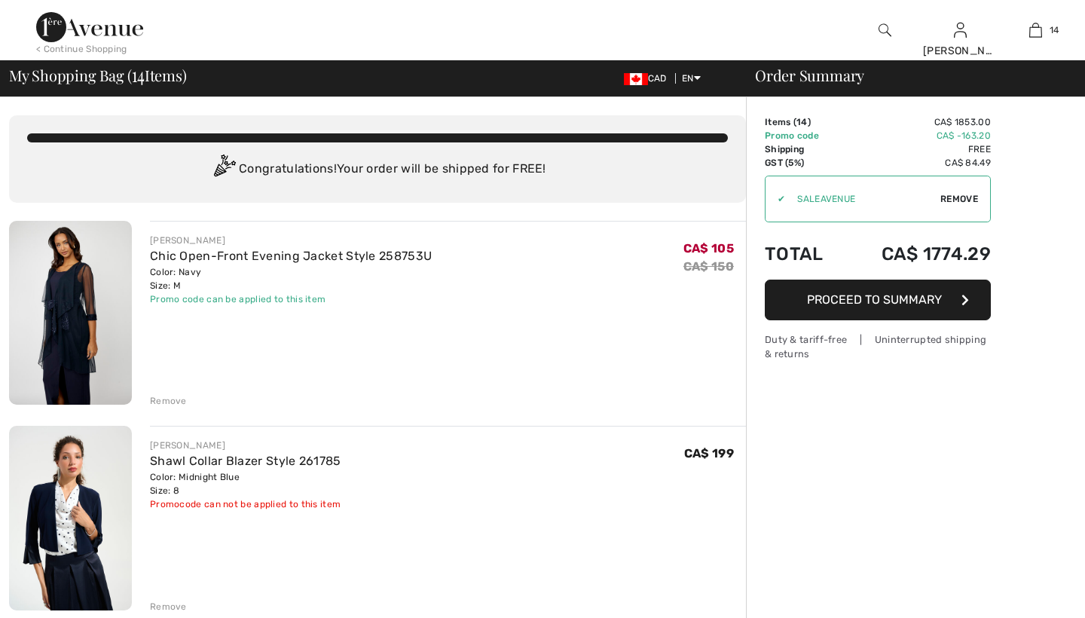
checkbox input "true"
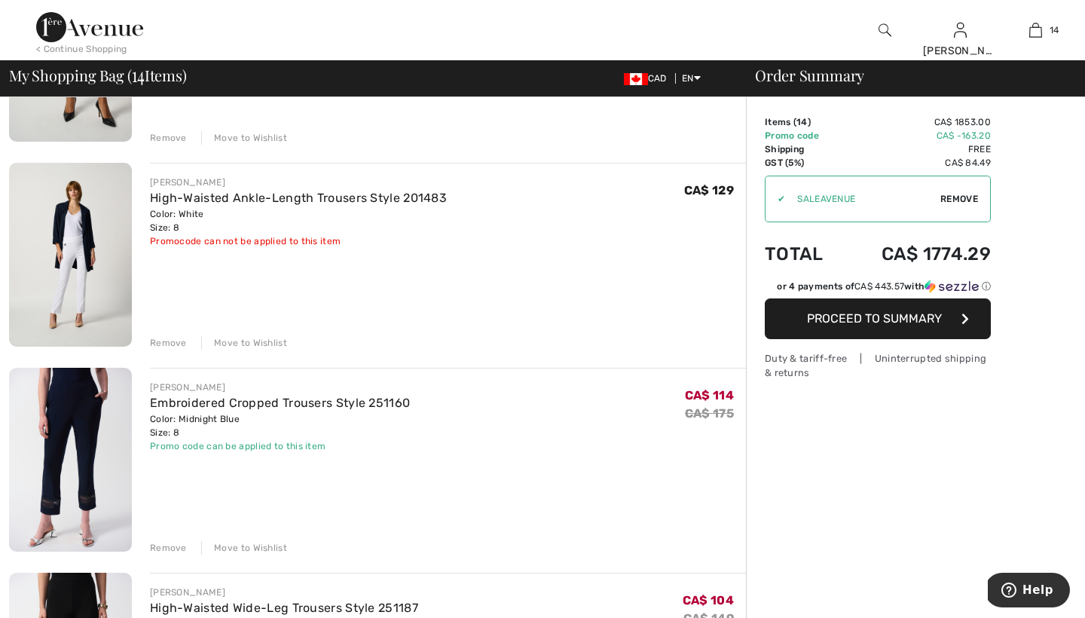
scroll to position [2110, 0]
click at [270, 403] on link "Embroidered Cropped Trousers Style 251160" at bounding box center [280, 403] width 260 height 14
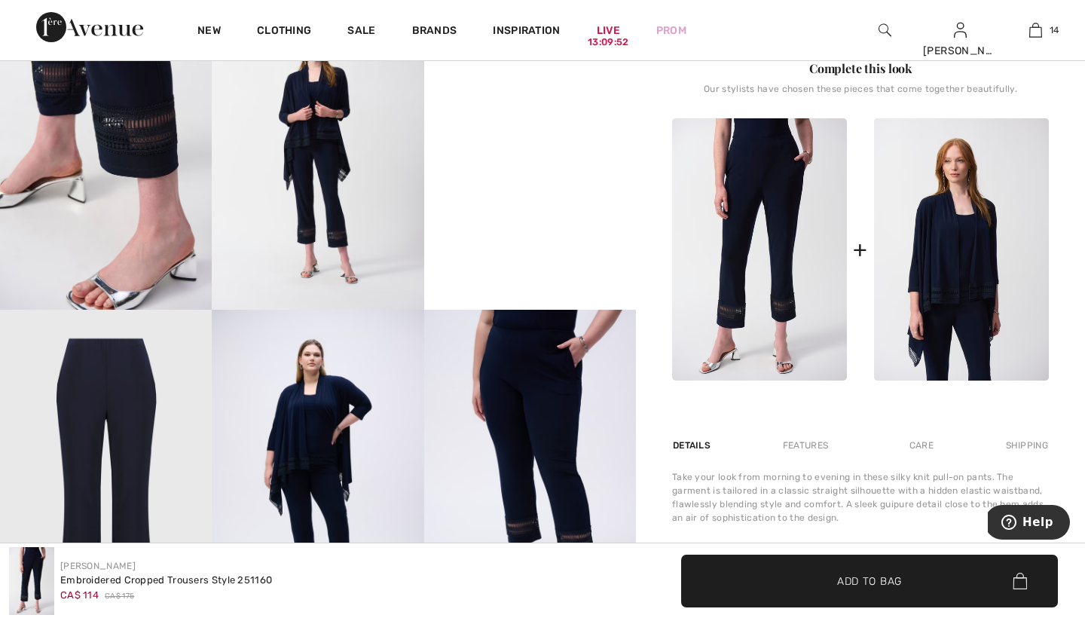
scroll to position [577, 0]
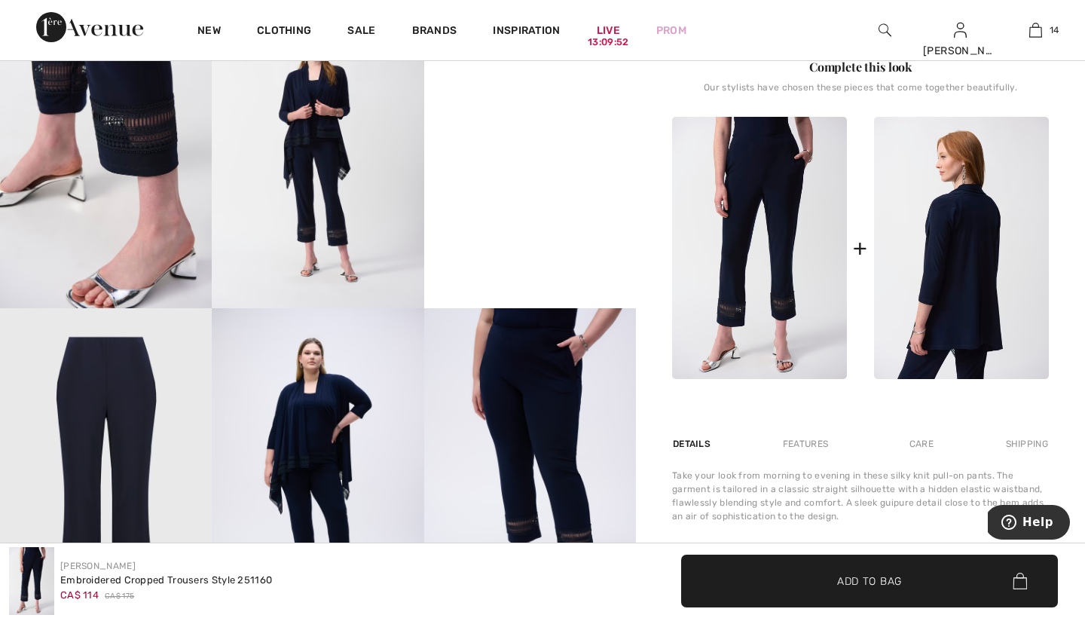
click at [953, 240] on img at bounding box center [961, 248] width 175 height 262
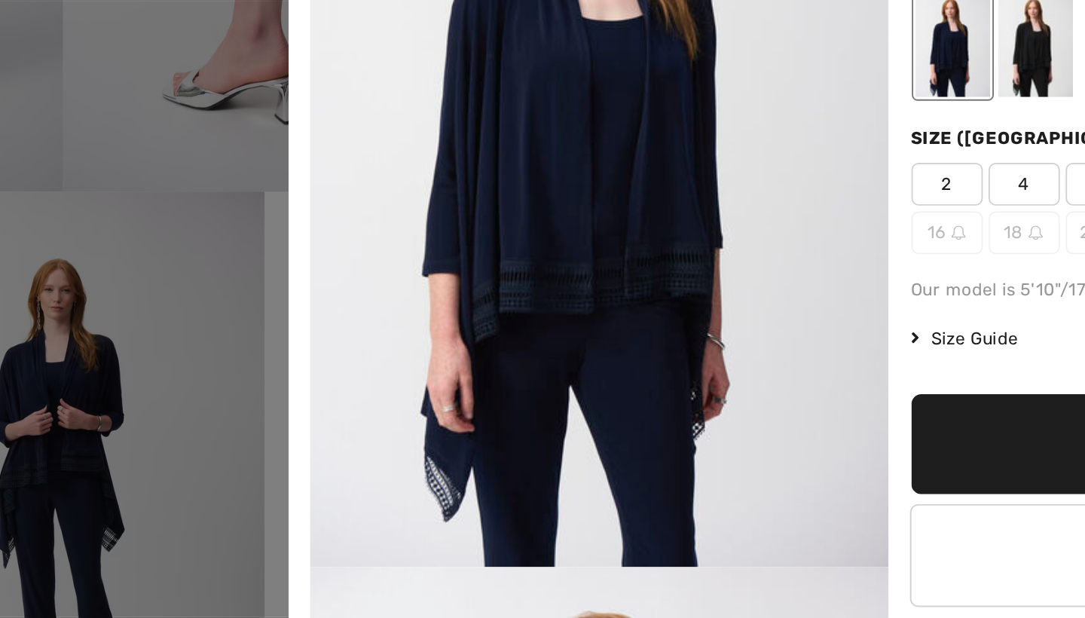
scroll to position [370, 0]
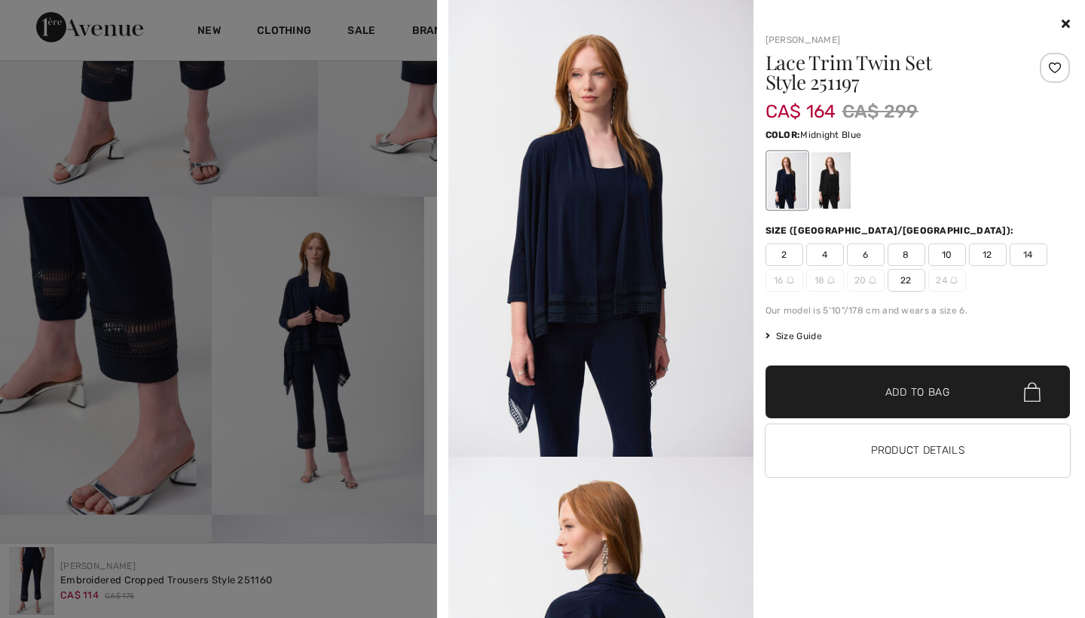
click at [905, 253] on span "8" at bounding box center [907, 254] width 38 height 23
click at [898, 393] on span "Add to Bag" at bounding box center [918, 392] width 65 height 16
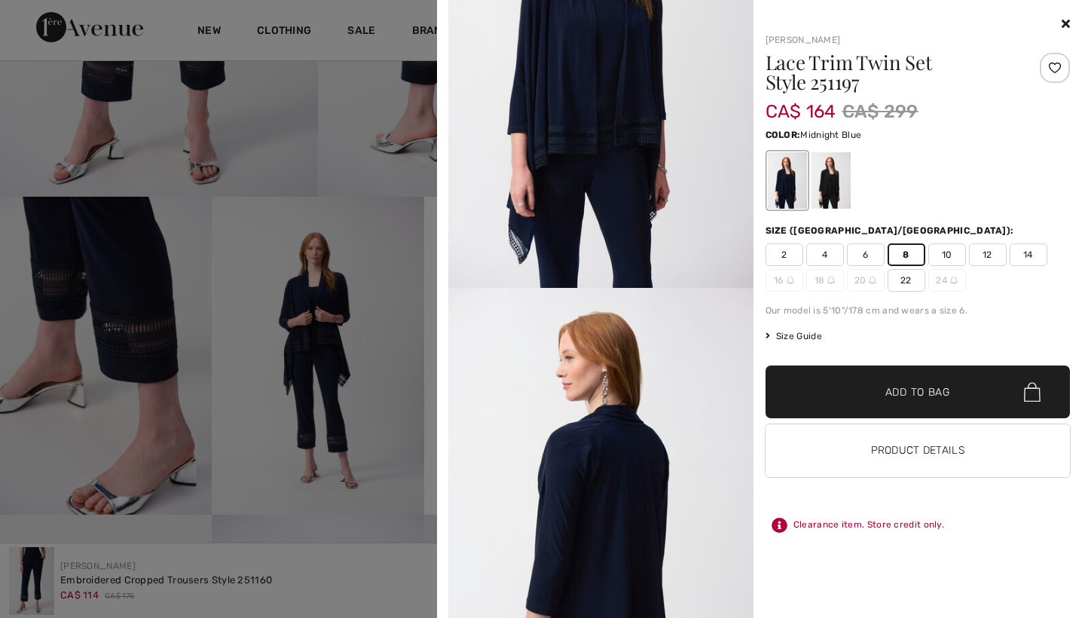
scroll to position [154, 0]
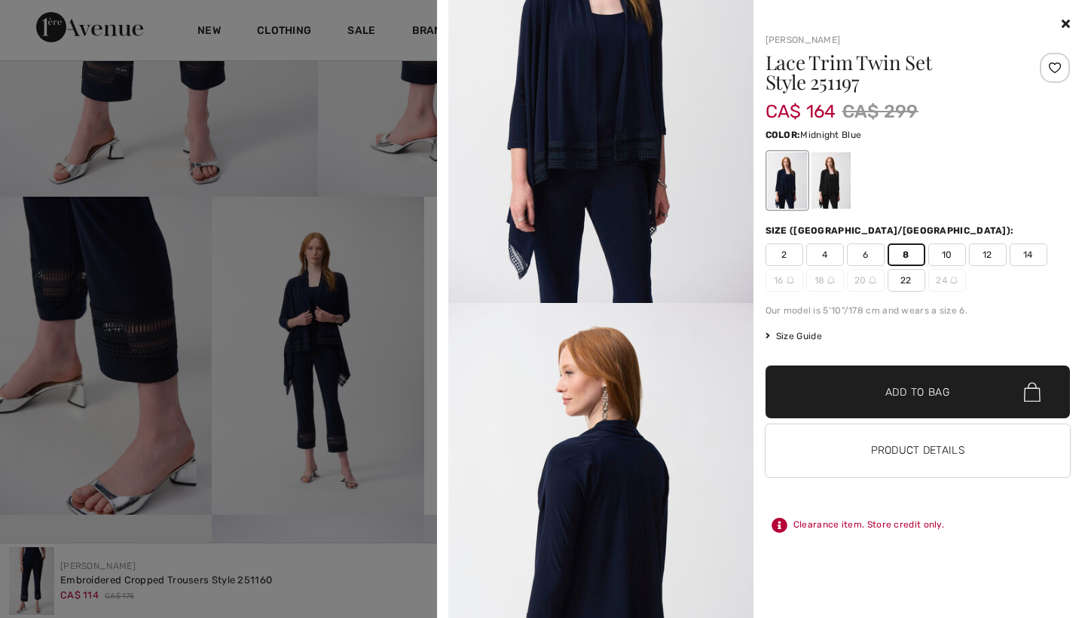
click at [1065, 23] on icon at bounding box center [1066, 23] width 8 height 12
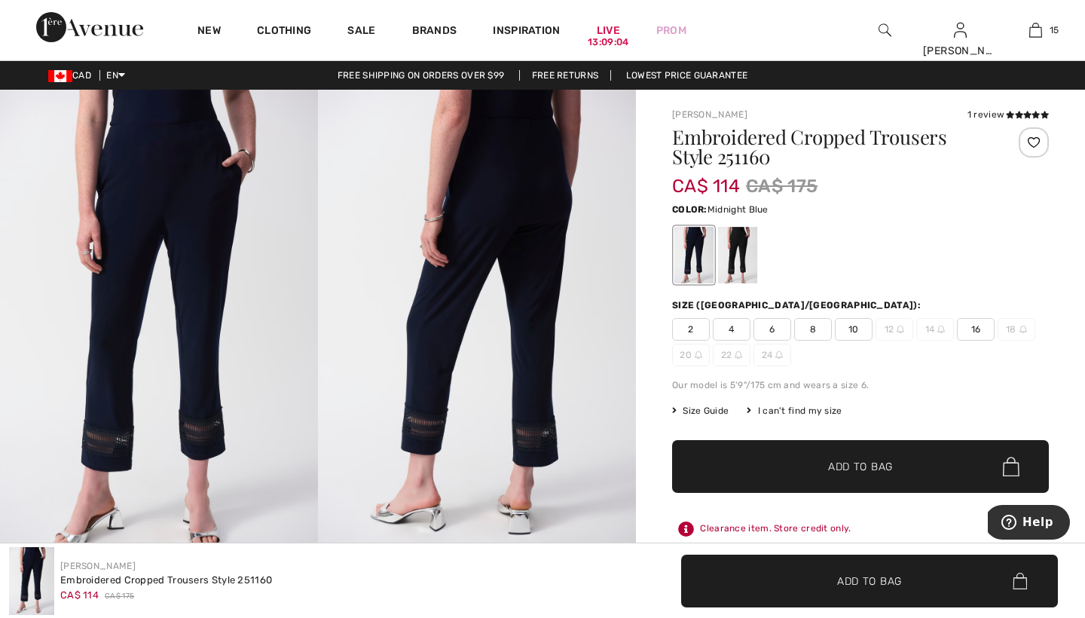
scroll to position [0, 0]
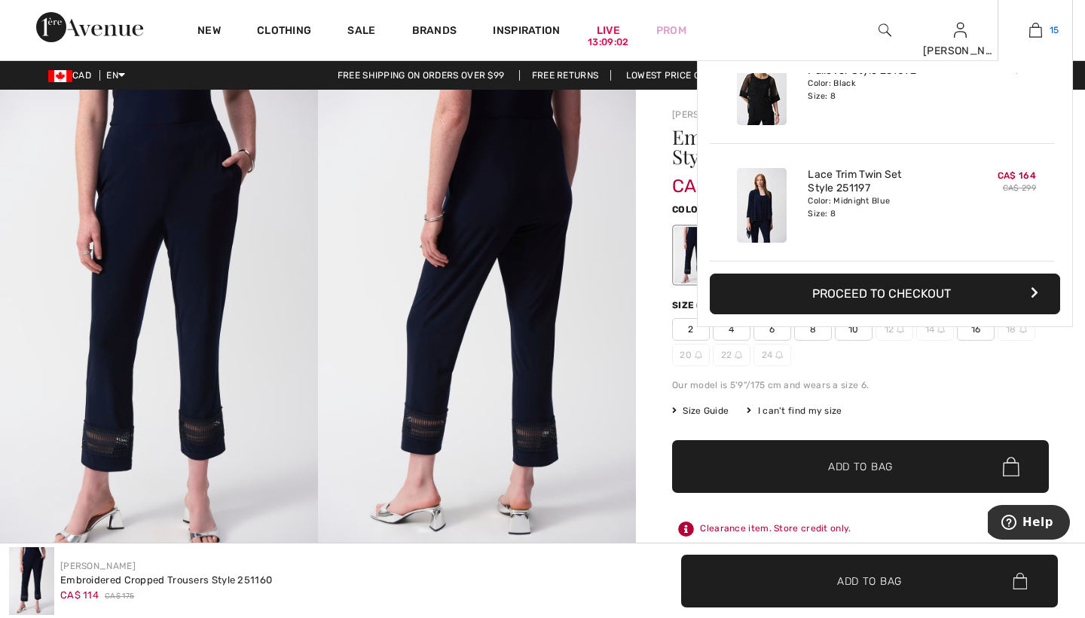
click at [1036, 28] on img at bounding box center [1036, 30] width 13 height 18
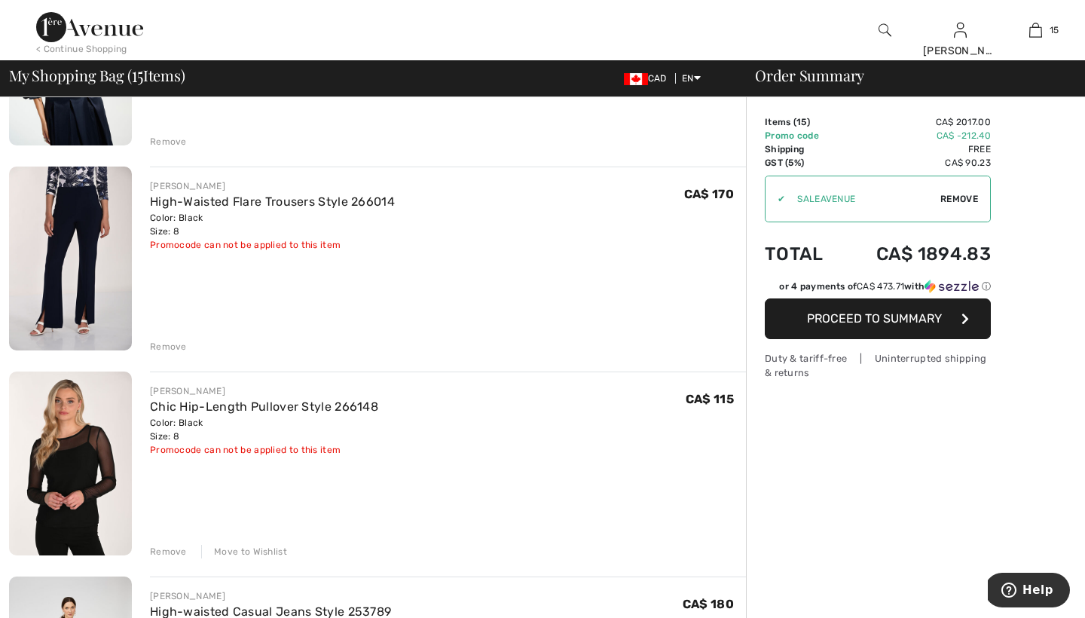
scroll to position [476, 0]
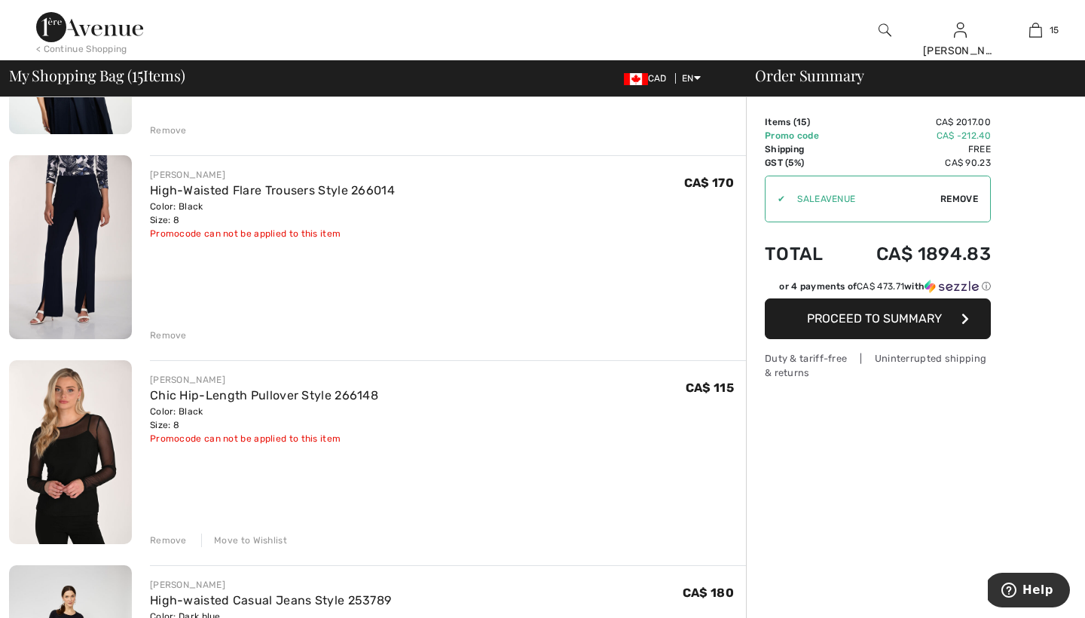
click at [245, 539] on div "Move to Wishlist" at bounding box center [244, 541] width 86 height 14
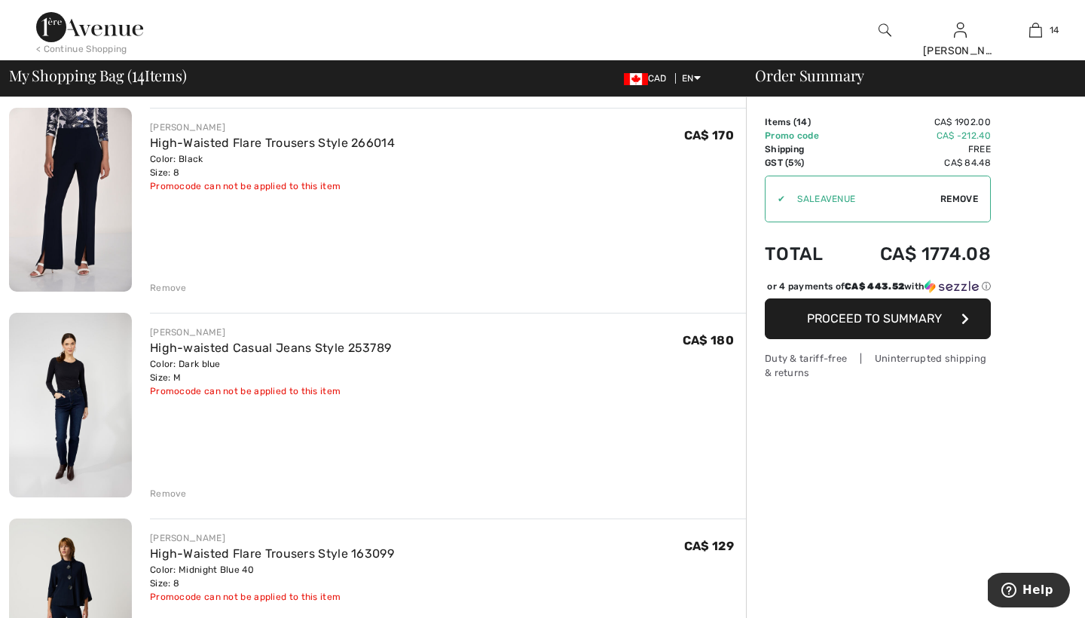
scroll to position [525, 0]
click at [176, 489] on div "Remove" at bounding box center [168, 493] width 37 height 14
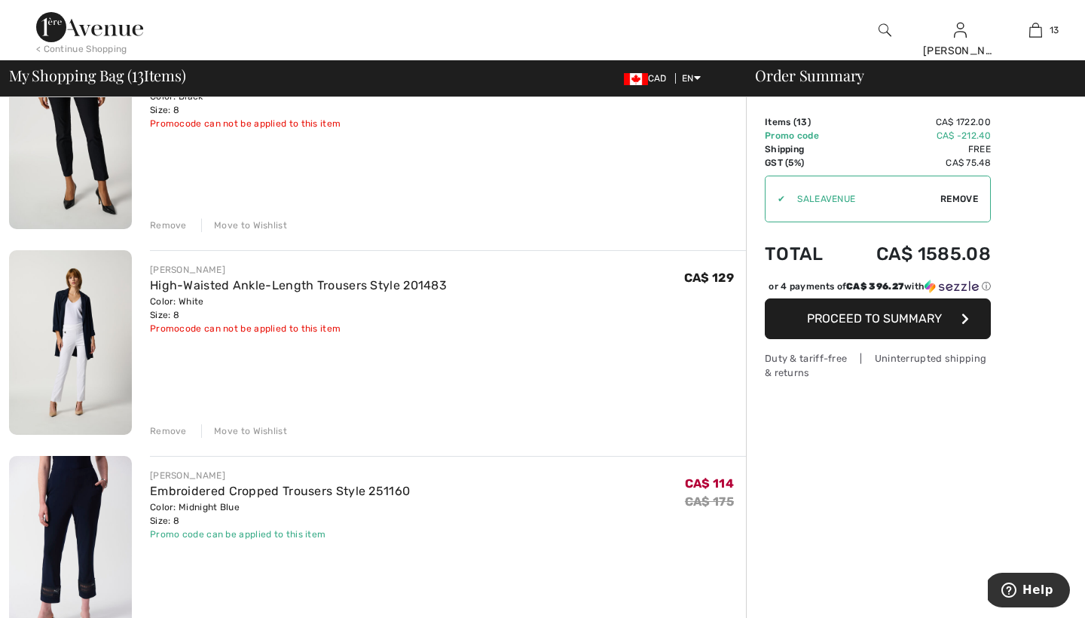
scroll to position [1613, 0]
click at [240, 429] on div "Move to Wishlist" at bounding box center [244, 431] width 86 height 14
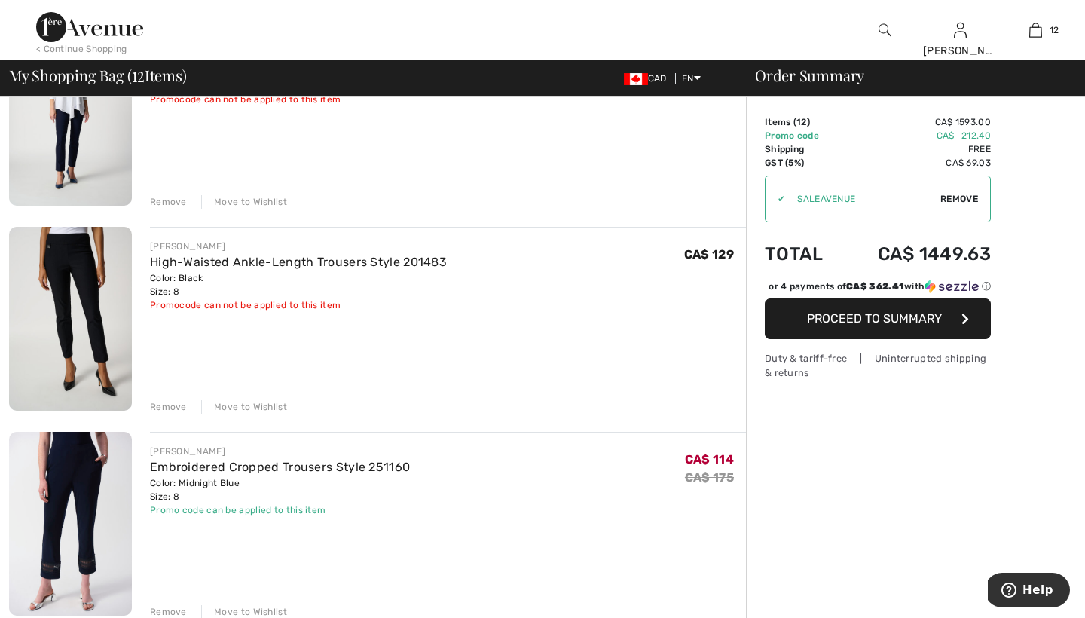
scroll to position [1409, 0]
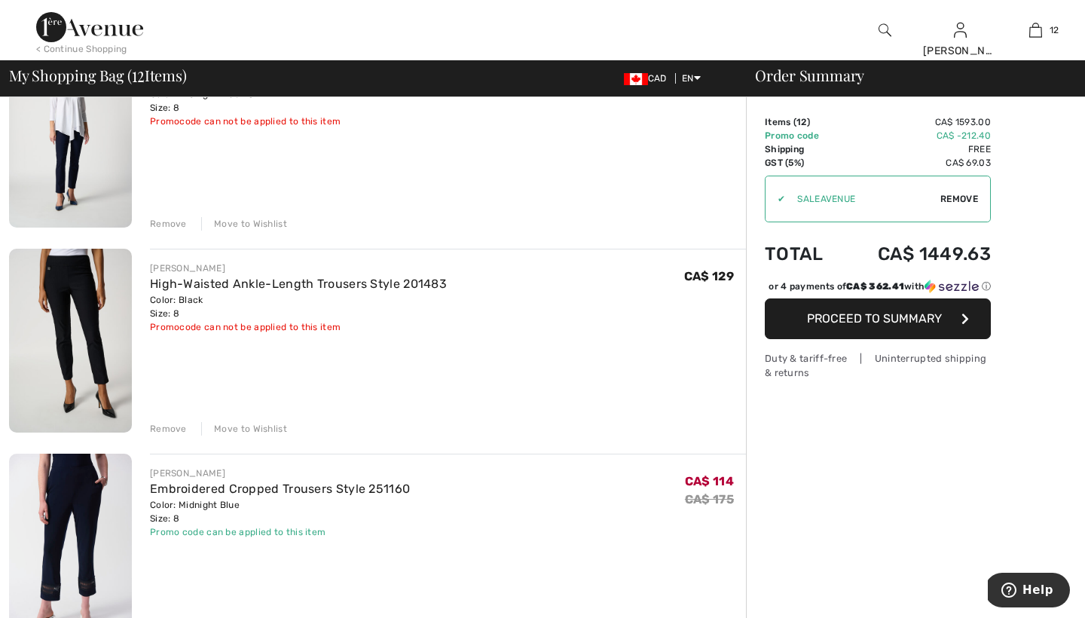
click at [243, 427] on div "Move to Wishlist" at bounding box center [244, 429] width 86 height 14
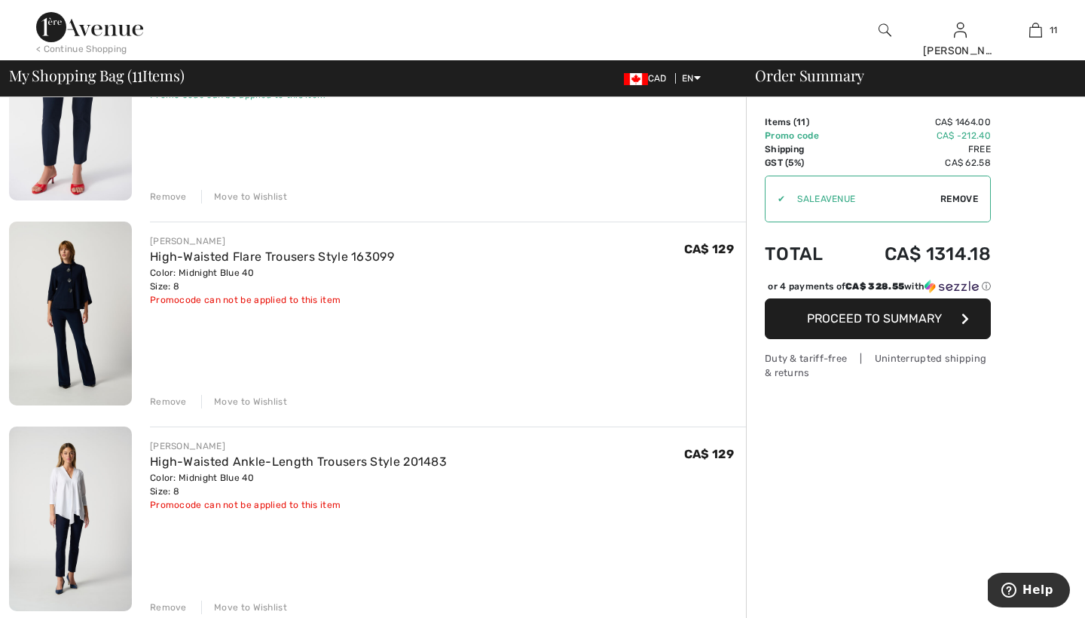
scroll to position [1009, 0]
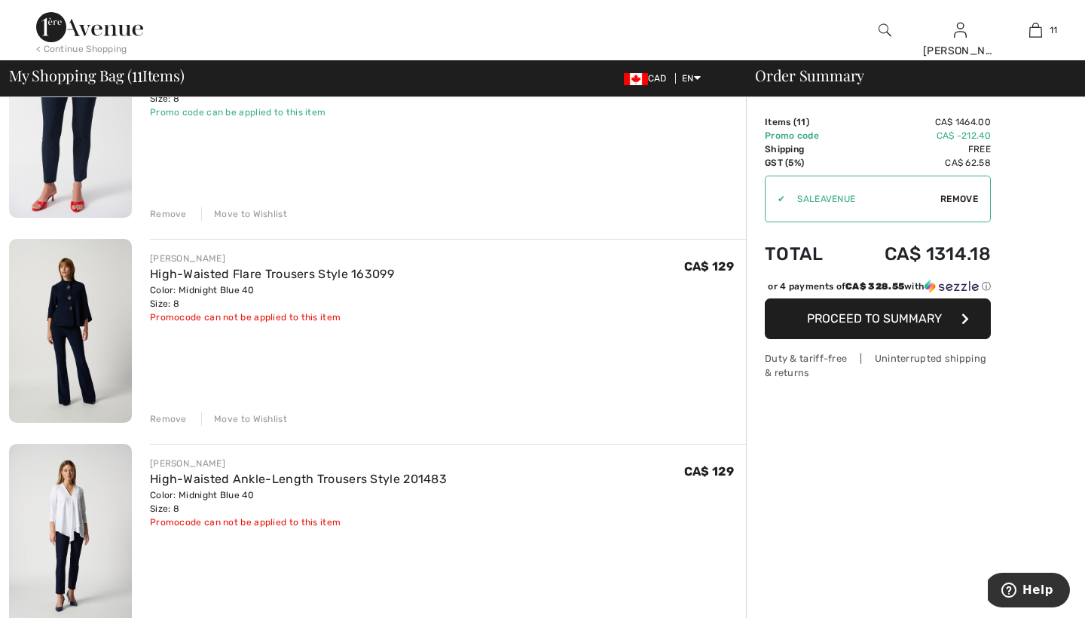
click at [238, 418] on div "Move to Wishlist" at bounding box center [244, 419] width 86 height 14
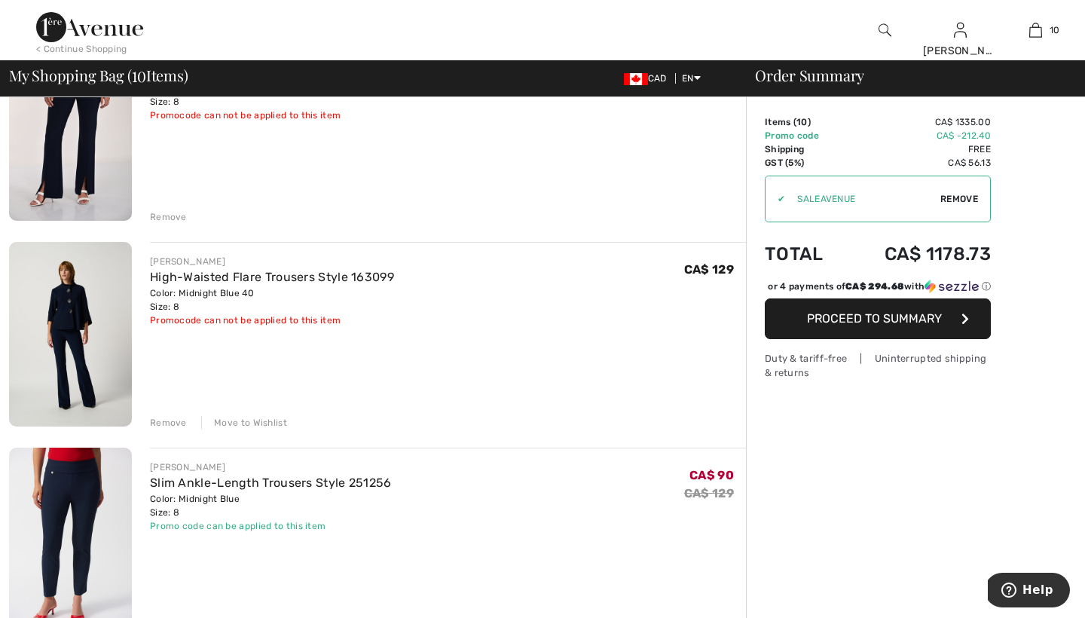
scroll to position [581, 0]
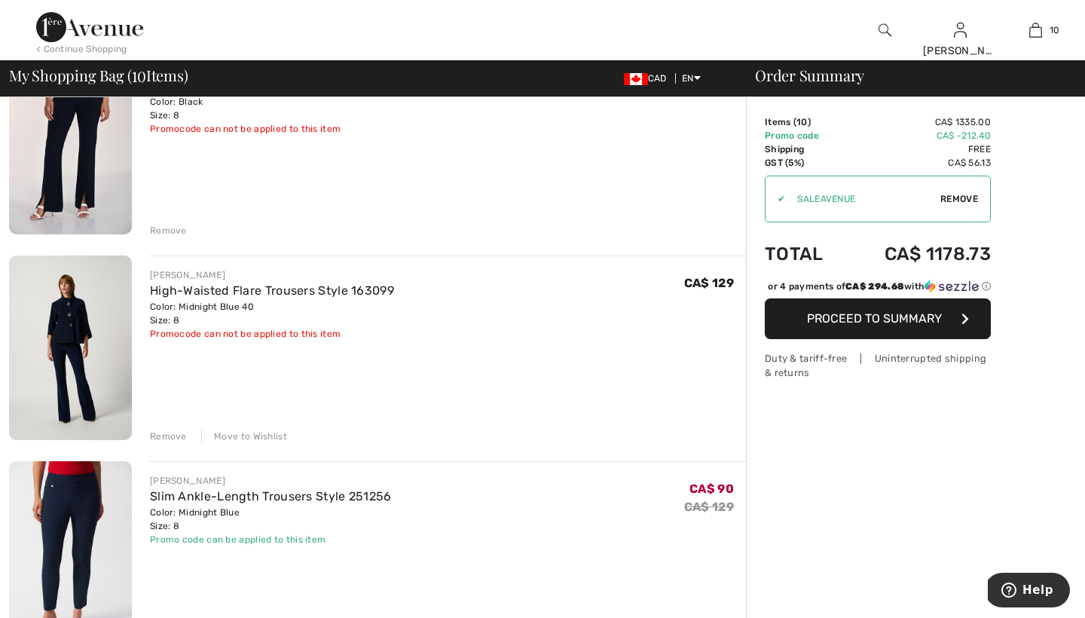
click at [228, 434] on div "Move to Wishlist" at bounding box center [244, 437] width 86 height 14
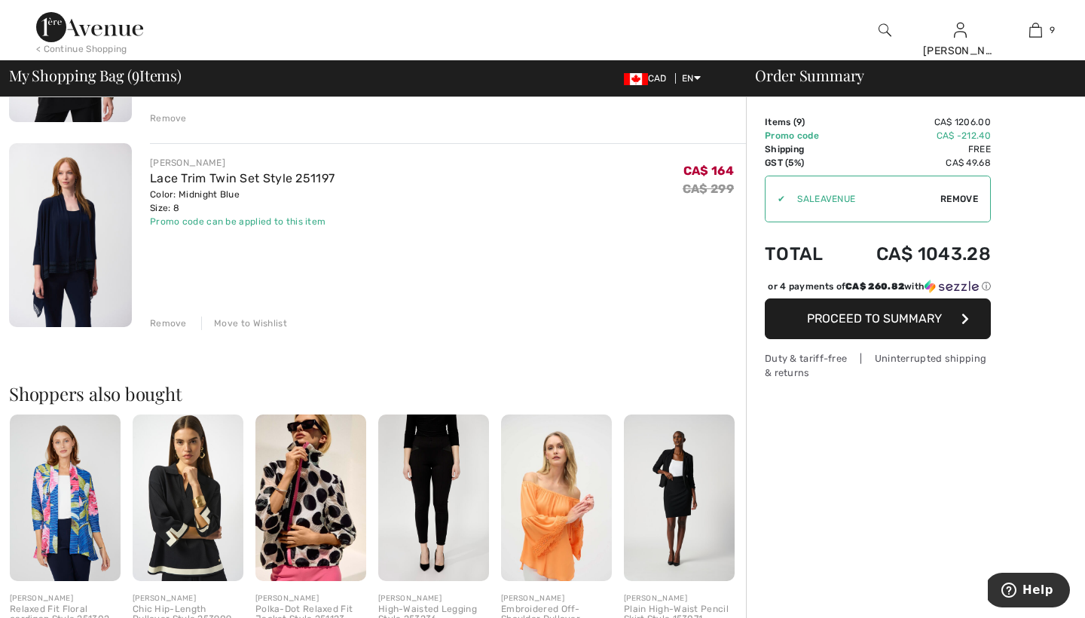
scroll to position [1720, 0]
click at [81, 491] on img at bounding box center [65, 497] width 111 height 166
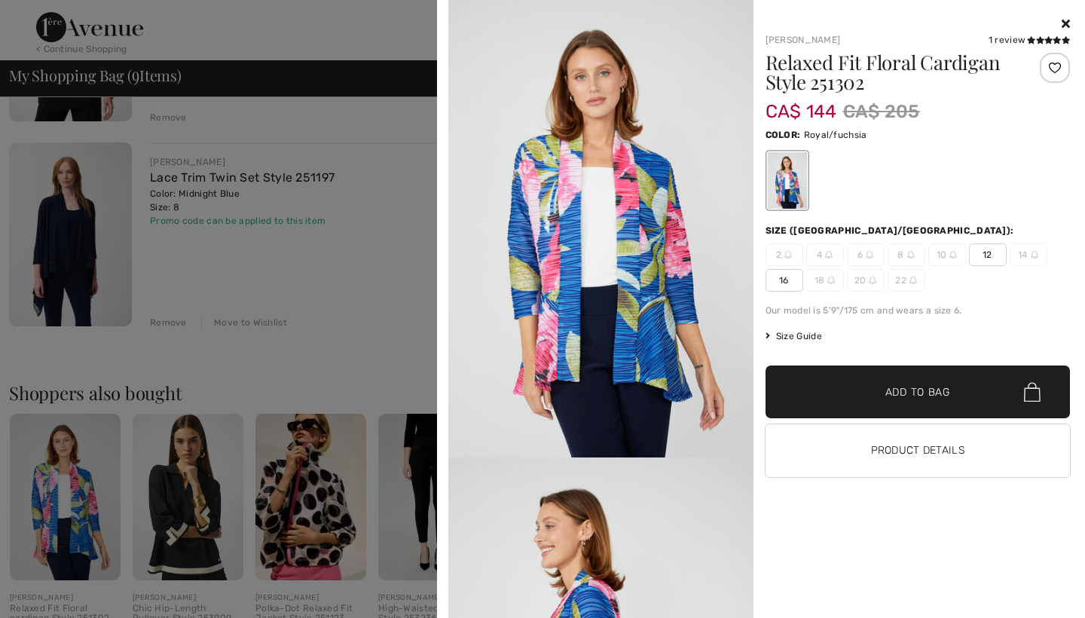
click at [272, 225] on div at bounding box center [542, 309] width 1085 height 618
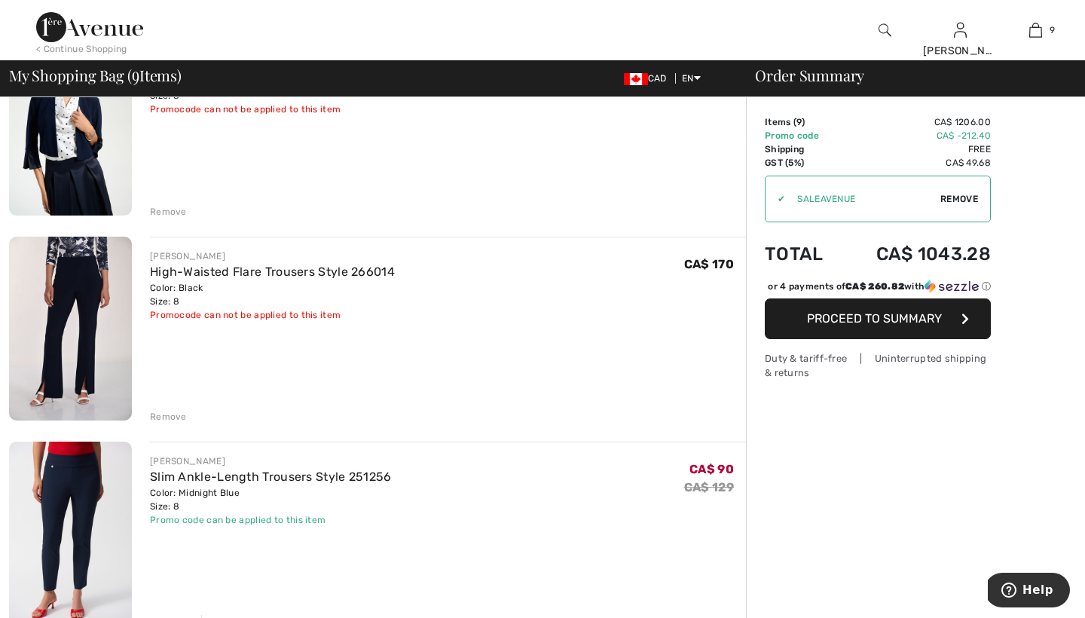
scroll to position [389, 0]
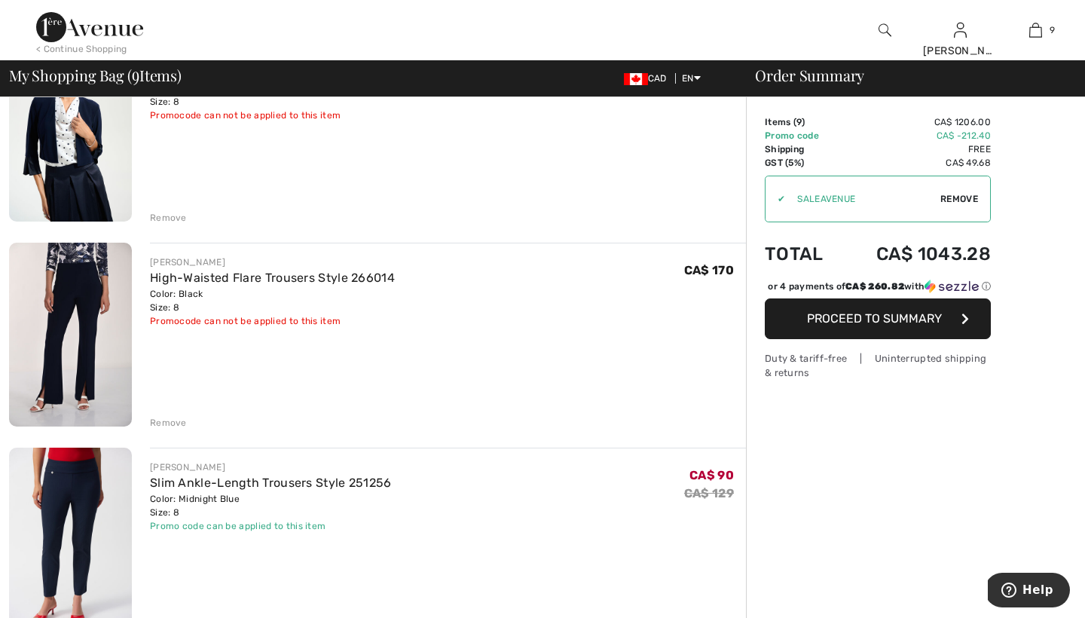
click at [177, 421] on div "Remove" at bounding box center [168, 423] width 37 height 14
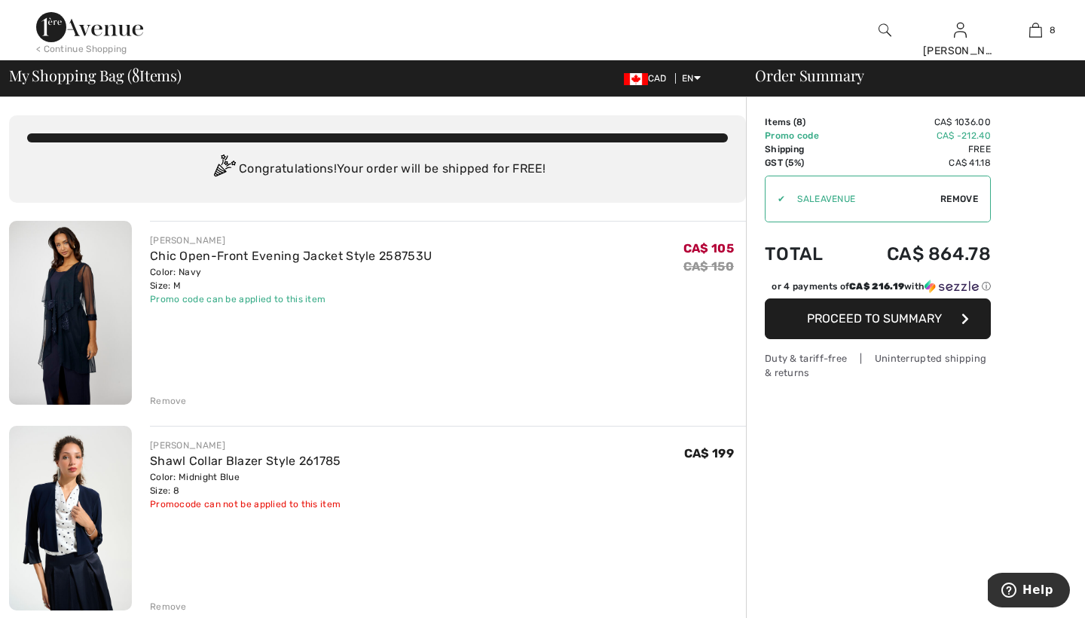
scroll to position [0, 0]
